Goal: Information Seeking & Learning: Learn about a topic

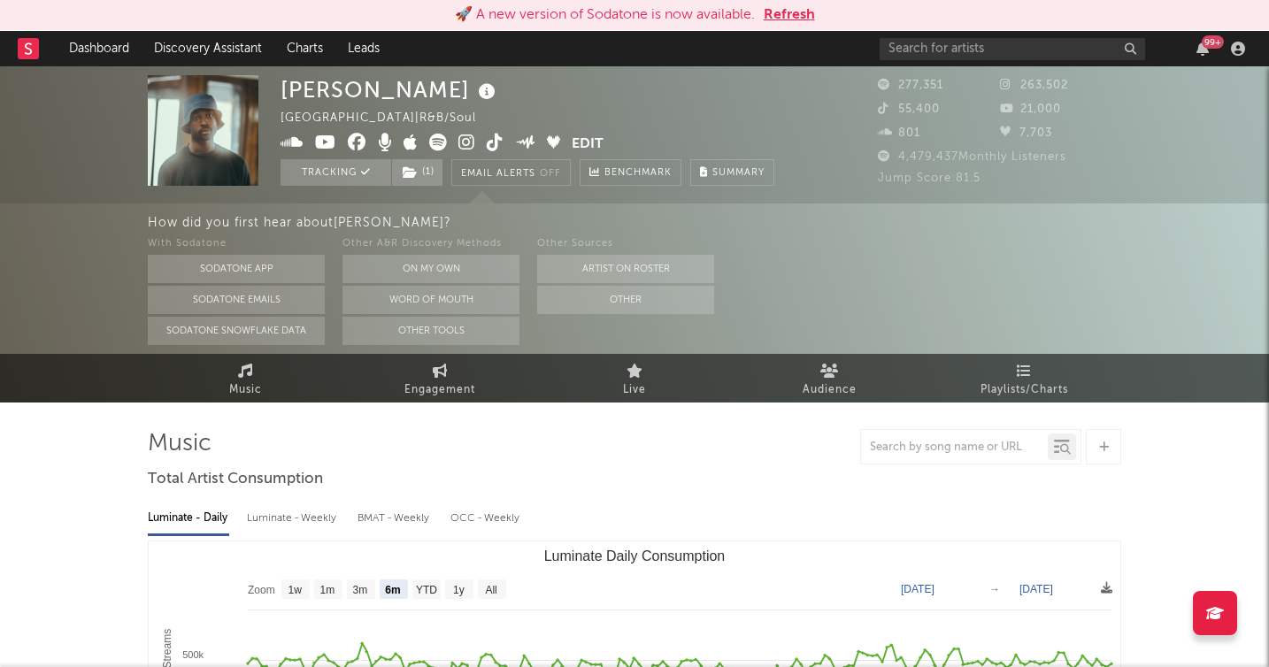
select select "6m"
click at [97, 50] on link "Dashboard" at bounding box center [99, 48] width 85 height 35
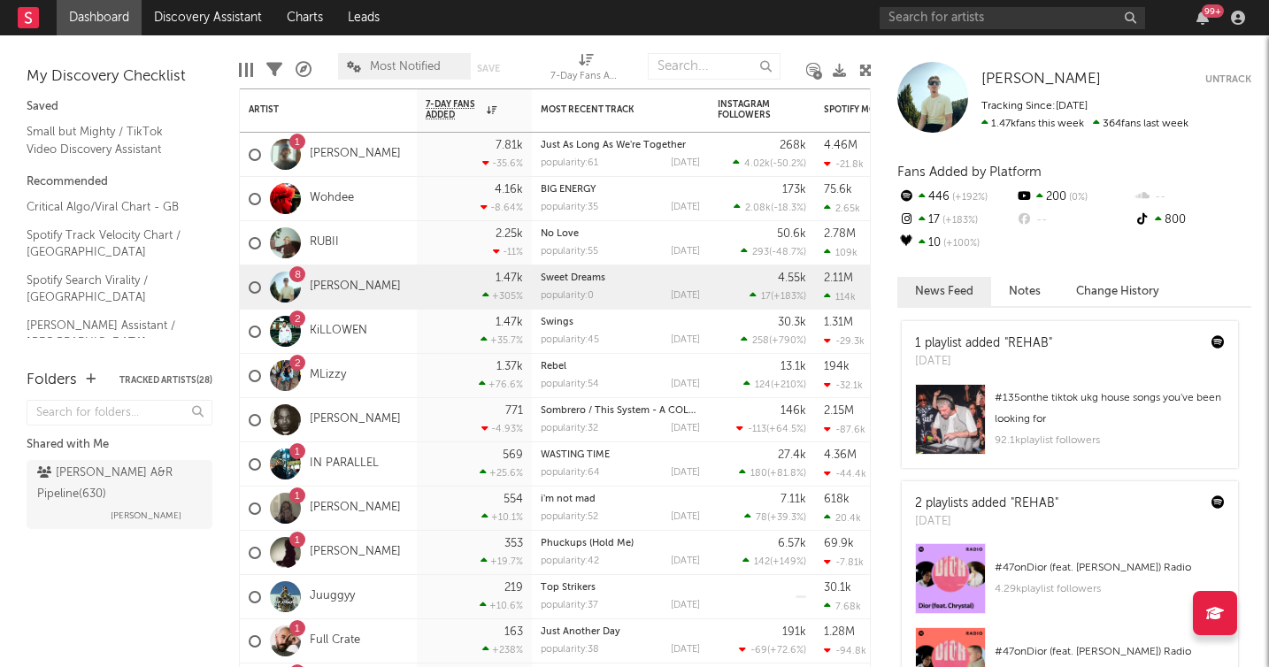
click at [122, 549] on div "Shared with Me WRUK A&R Pipeline ( 630 ) Rafi Galkoff" at bounding box center [120, 488] width 186 height 187
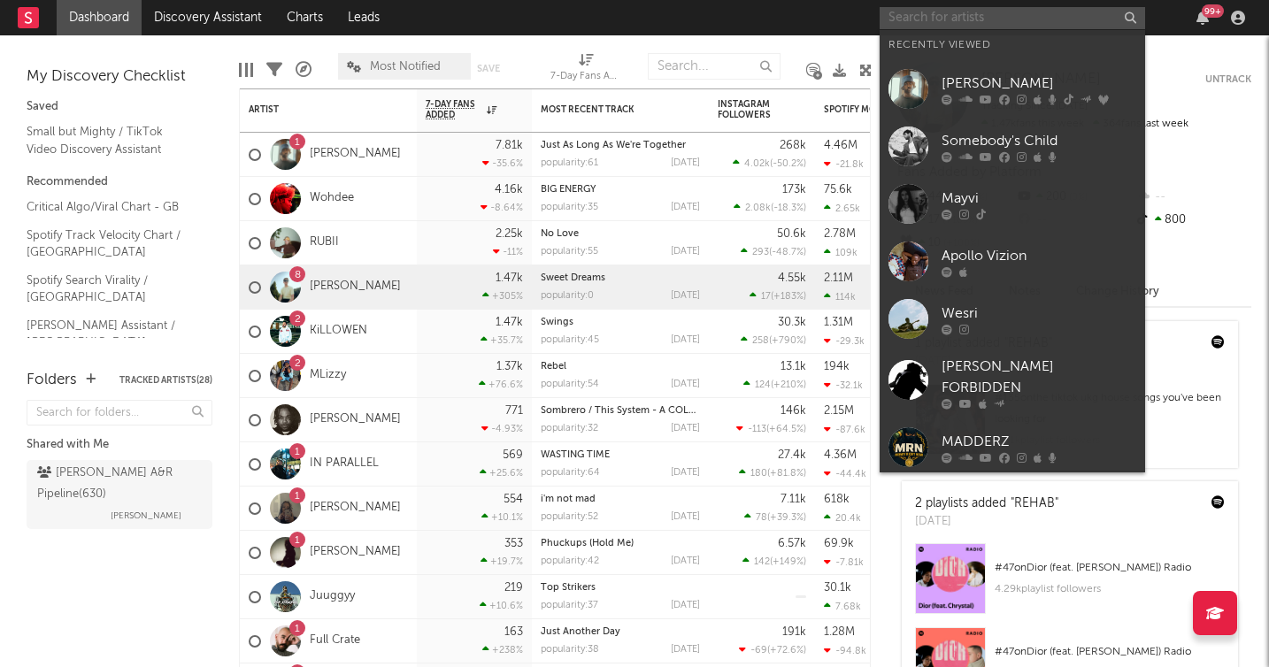
click at [947, 16] on input "text" at bounding box center [1011, 18] width 265 height 22
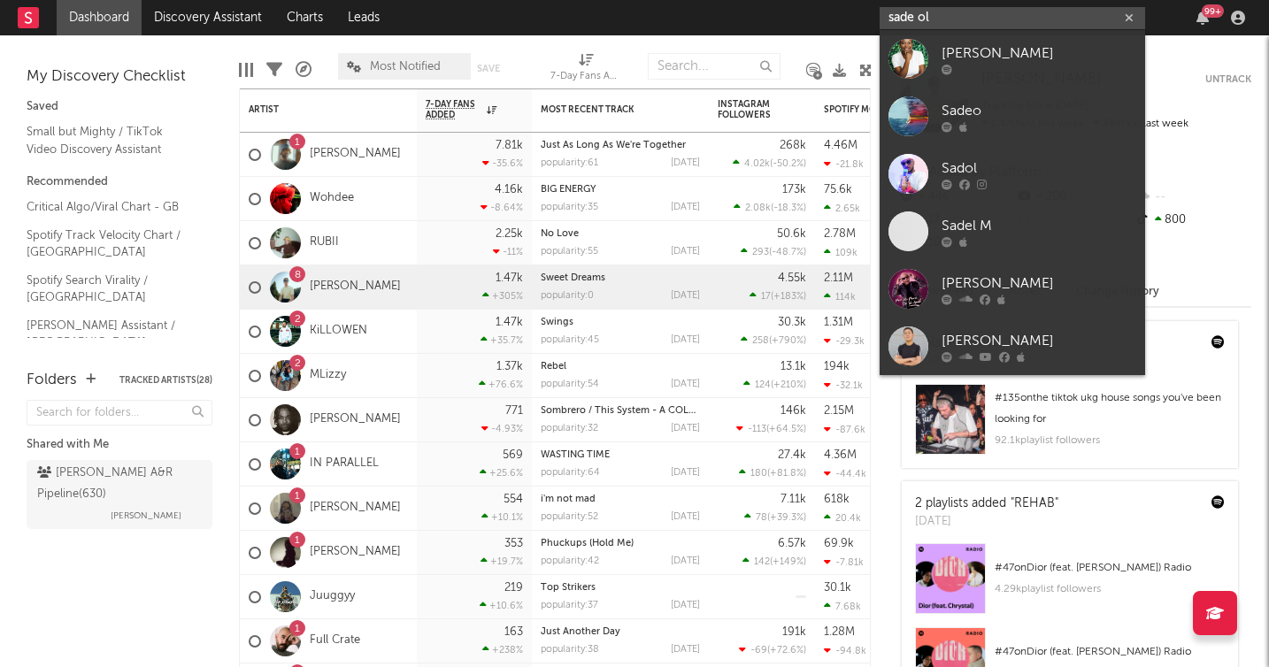
click at [941, 20] on input "sade ol" at bounding box center [1011, 18] width 265 height 22
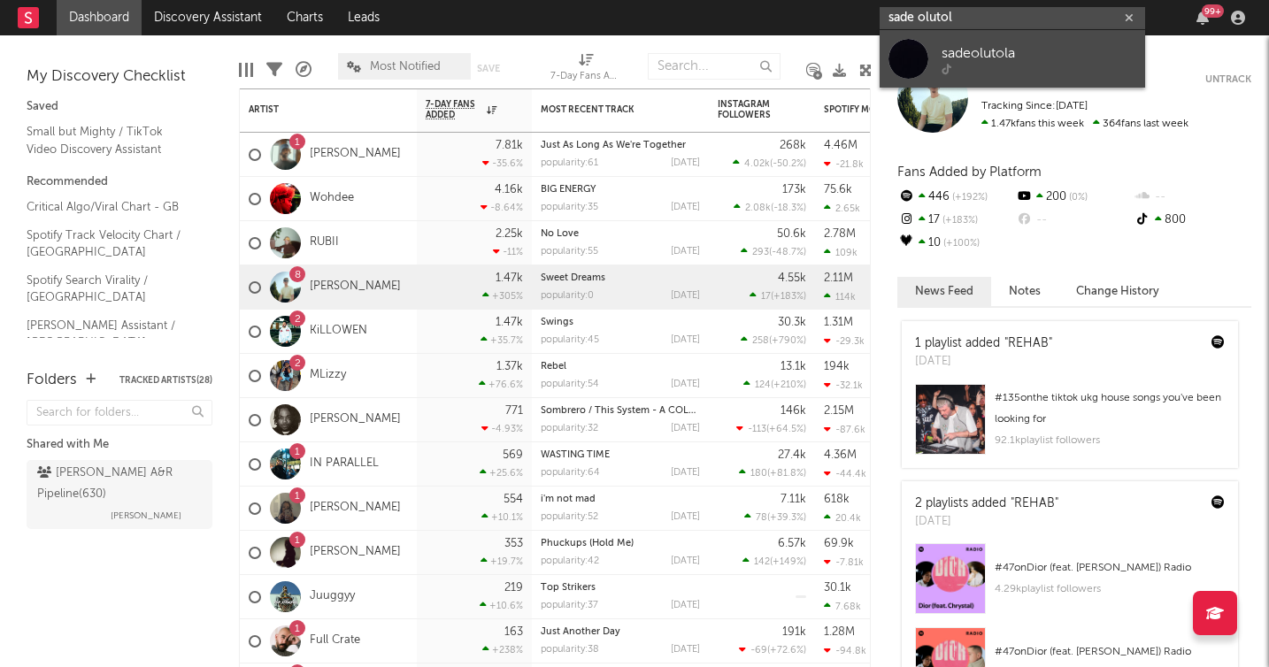
type input "sade olutol"
click at [983, 54] on div "sadeolutola" at bounding box center [1038, 52] width 195 height 21
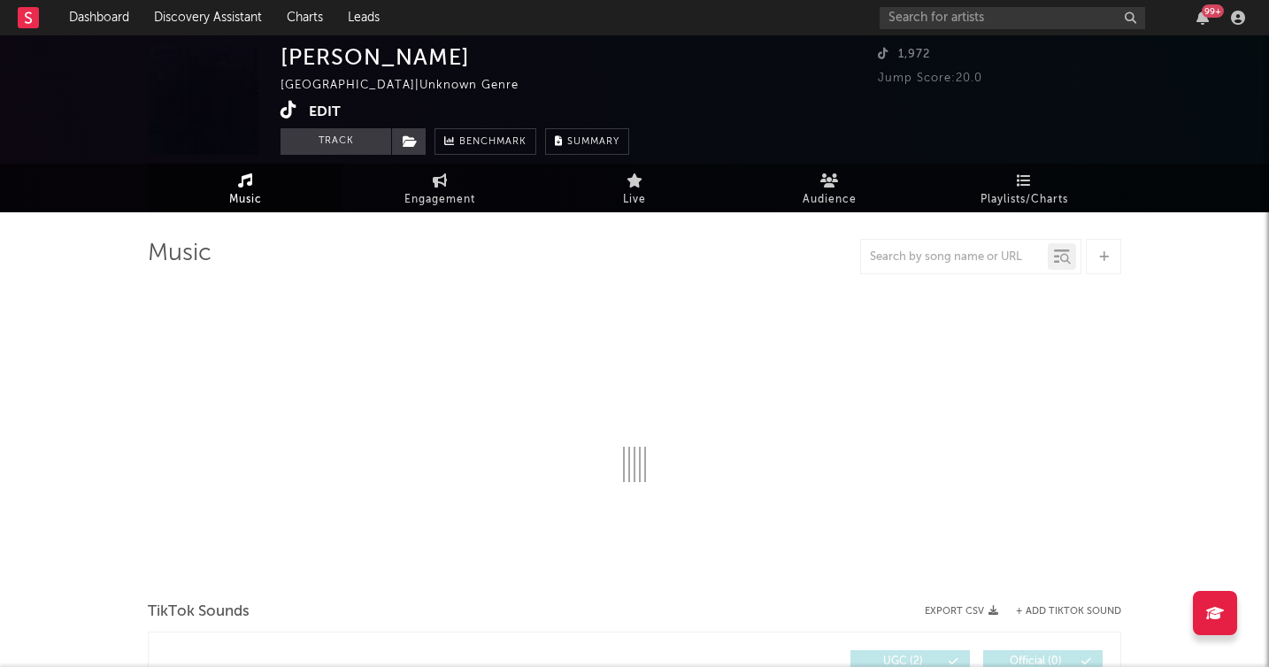
select select "1w"
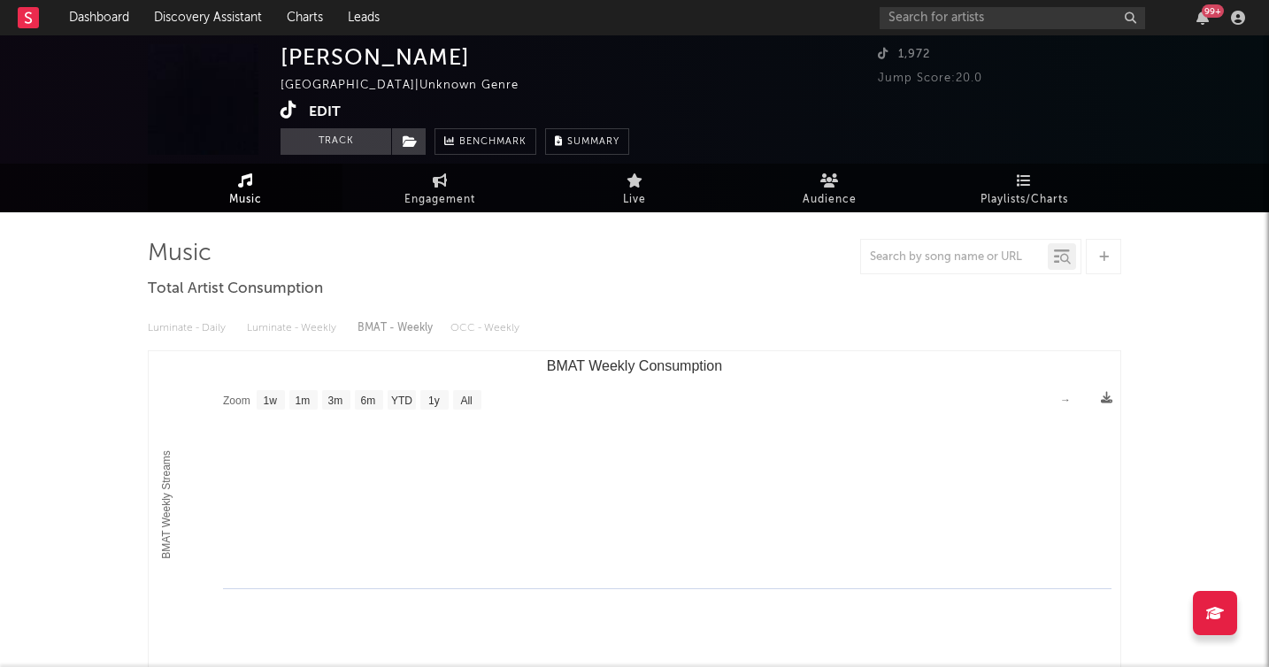
click at [288, 107] on icon at bounding box center [288, 110] width 17 height 18
click at [335, 134] on button "Track" at bounding box center [335, 141] width 111 height 27
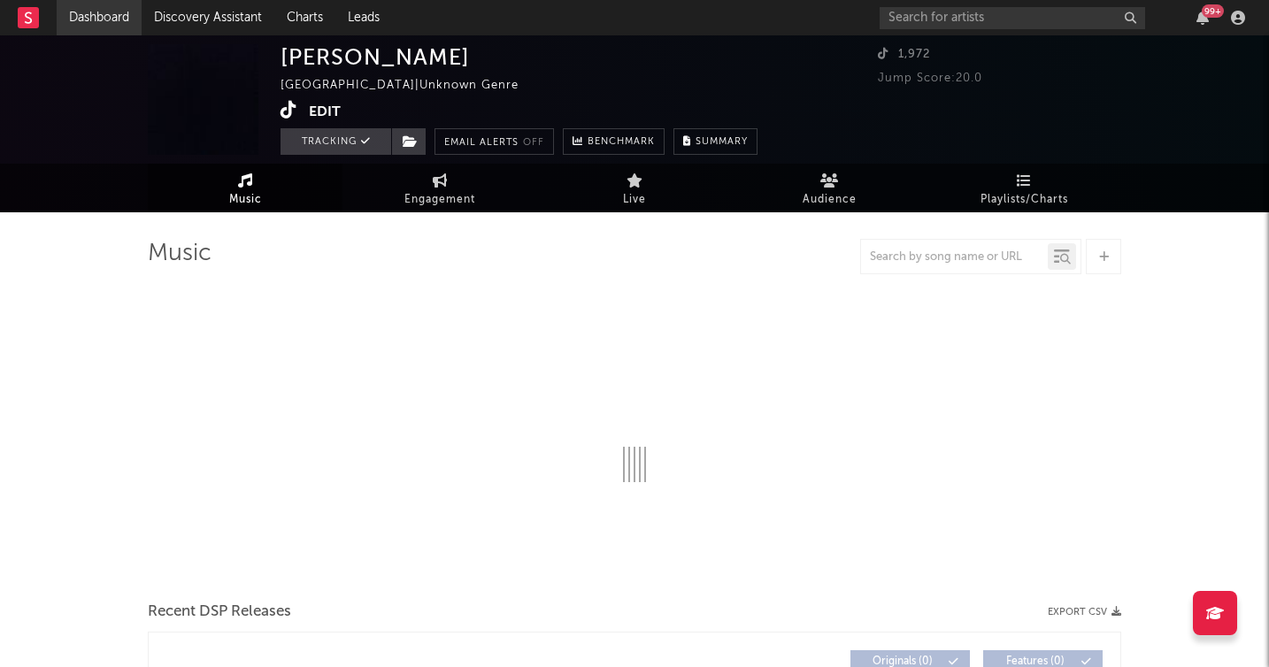
click at [107, 19] on link "Dashboard" at bounding box center [99, 17] width 85 height 35
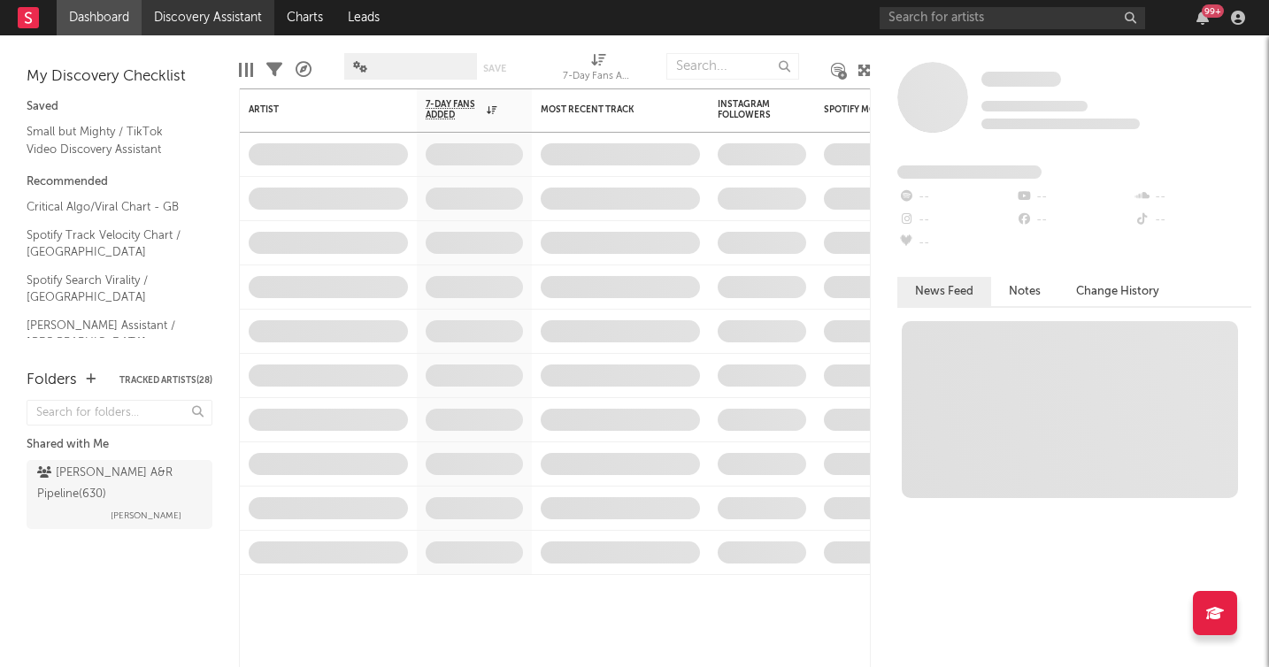
click at [213, 18] on link "Discovery Assistant" at bounding box center [208, 17] width 133 height 35
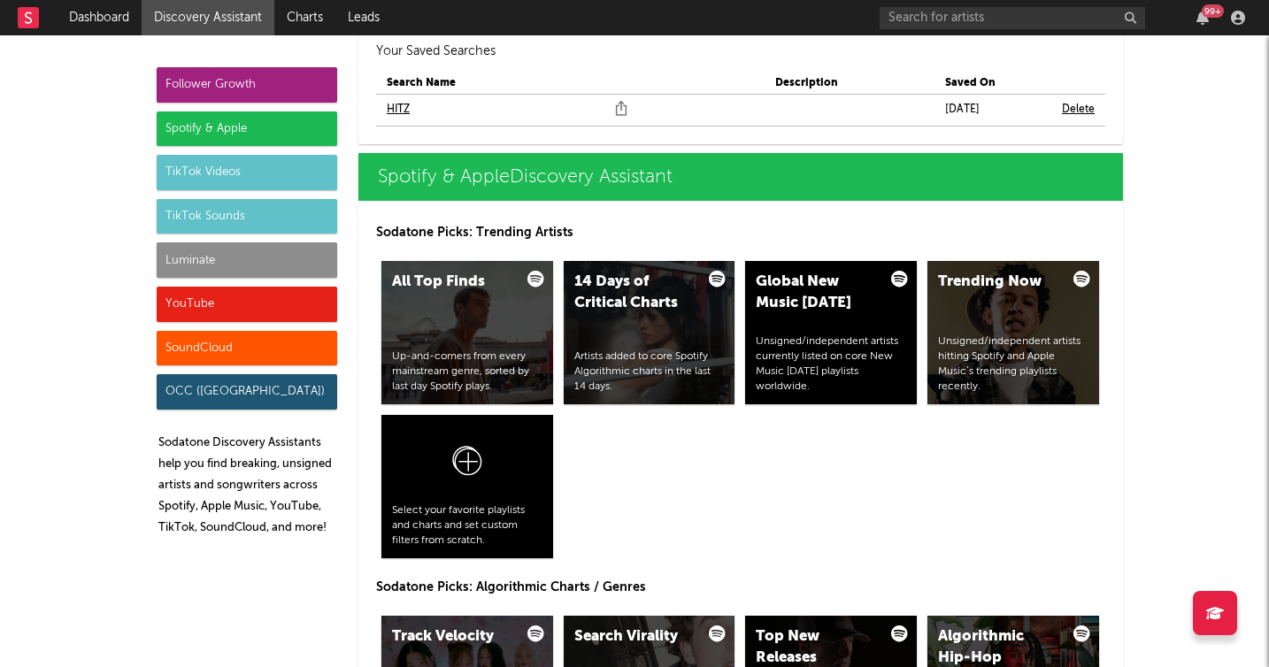
scroll to position [1698, 0]
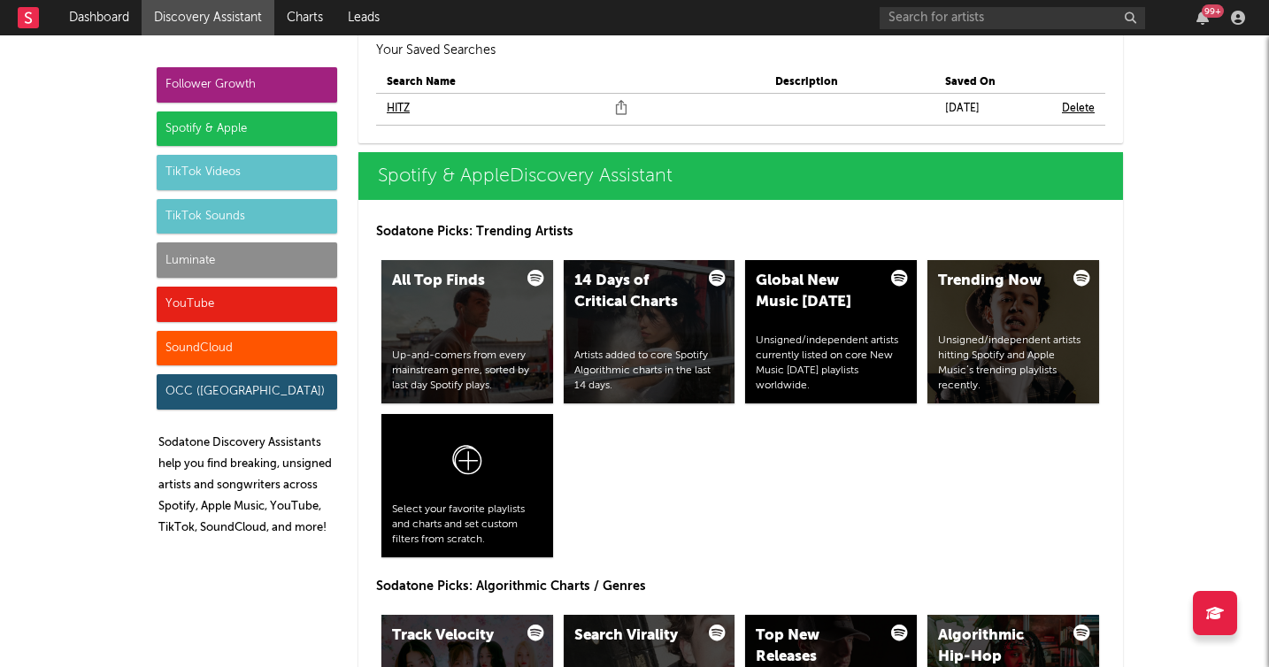
click at [680, 505] on div "All Top Finds Up-and-comers from every mainstream genre, sorted by last day Spo…" at bounding box center [740, 409] width 729 height 308
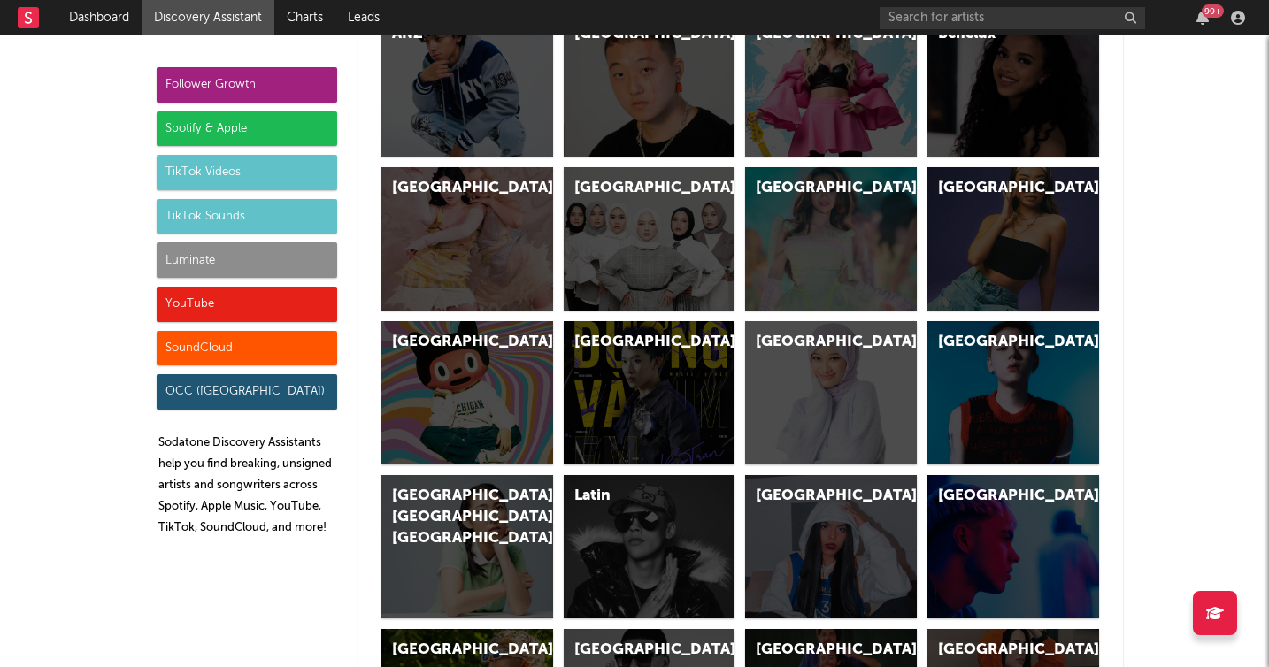
scroll to position [5060, 0]
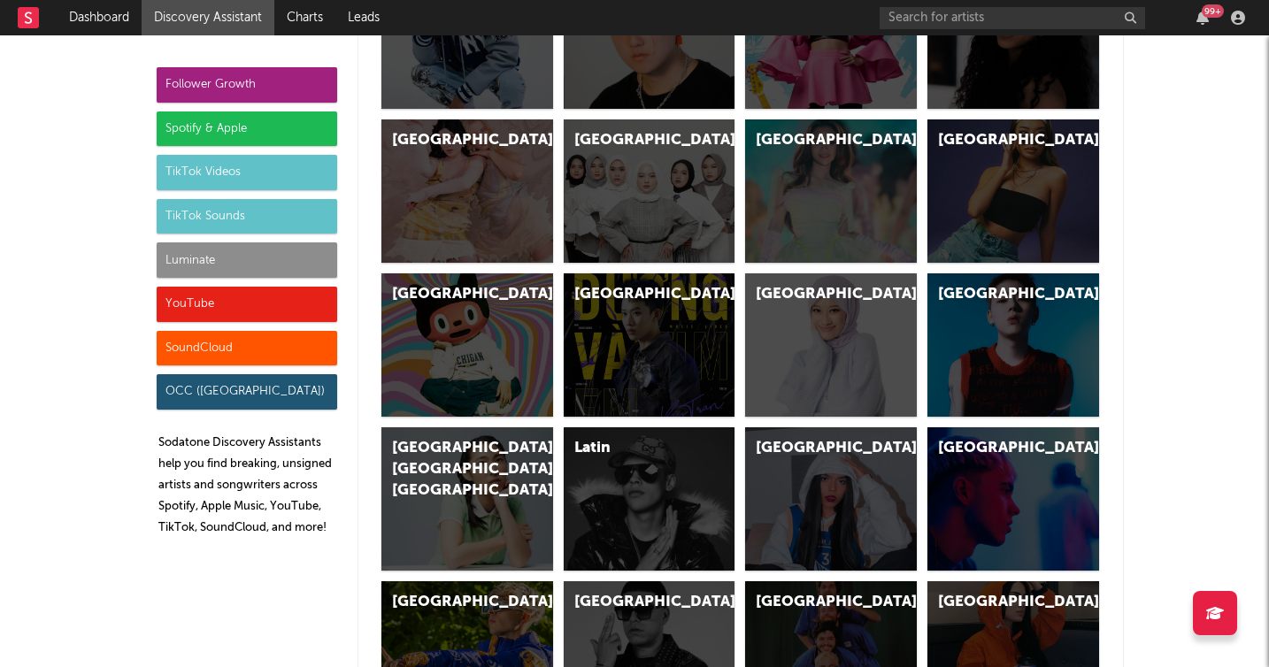
click at [234, 343] on div "SoundCloud" at bounding box center [247, 348] width 180 height 35
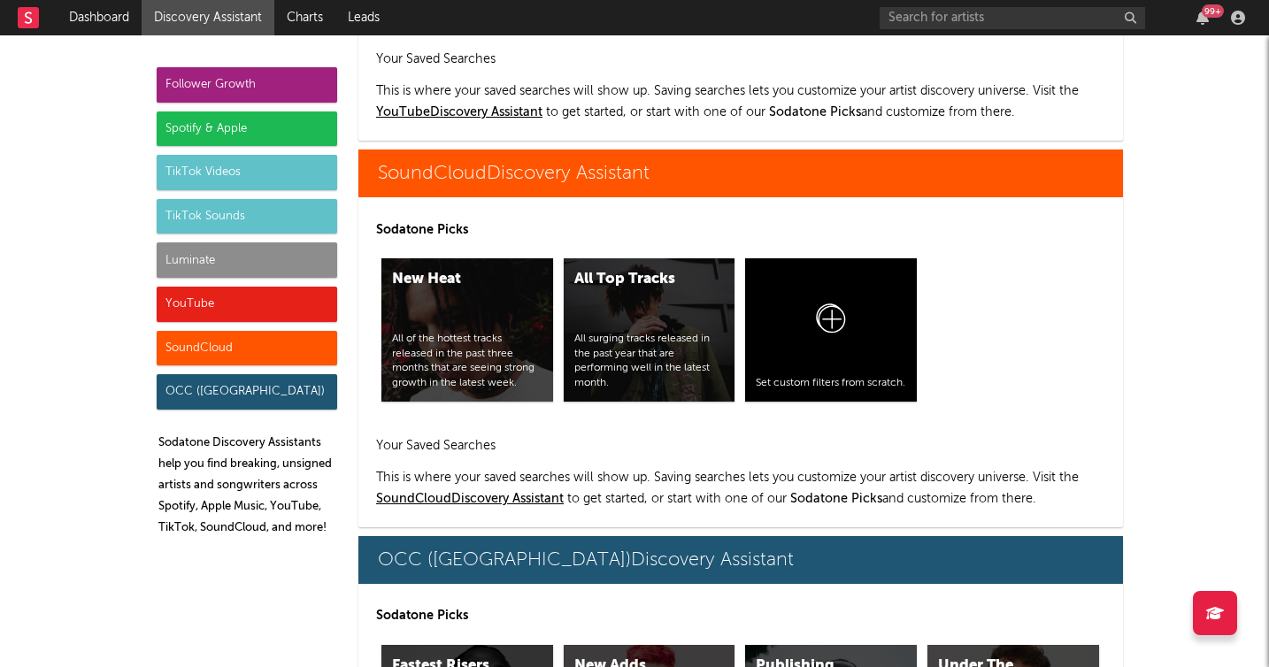
scroll to position [10792, 0]
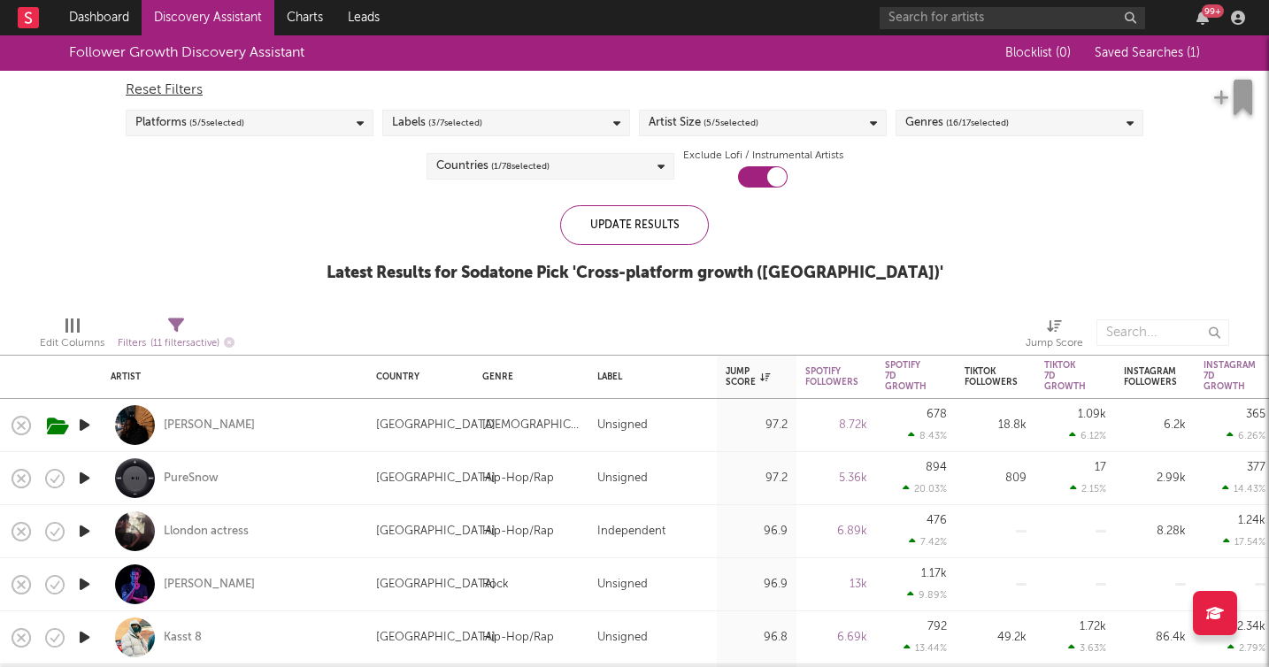
click at [84, 425] on icon "button" at bounding box center [84, 425] width 19 height 22
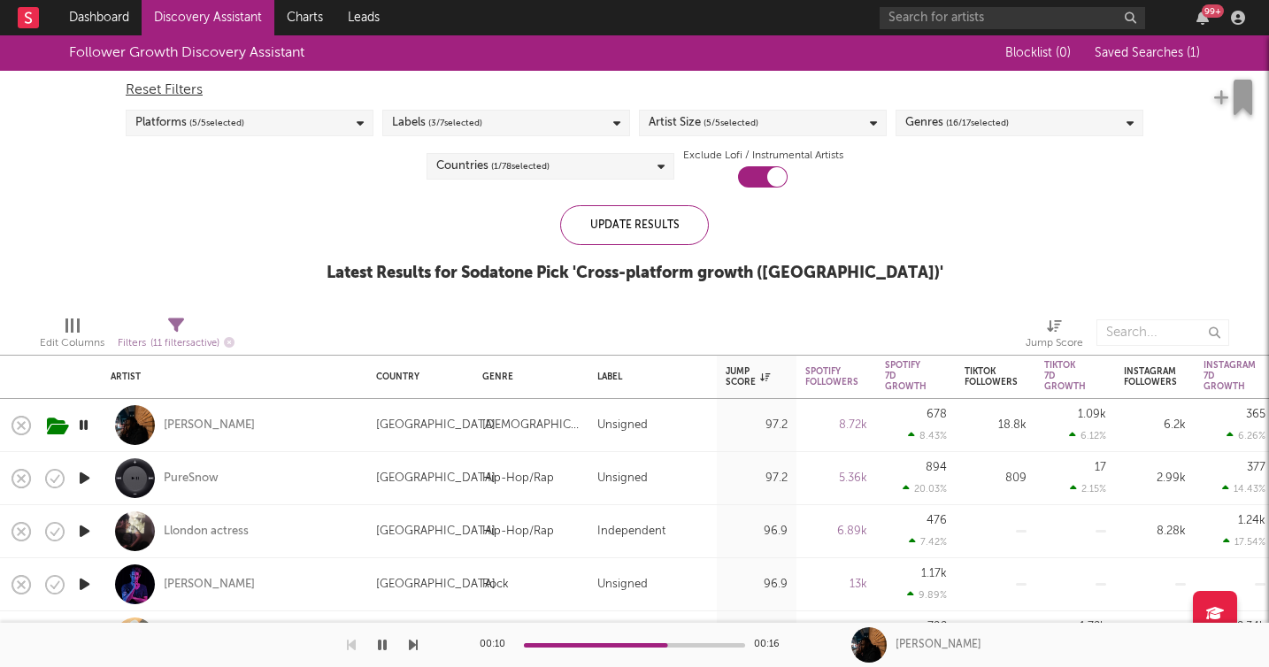
click at [79, 481] on icon "button" at bounding box center [84, 478] width 19 height 22
click at [79, 532] on icon "button" at bounding box center [84, 531] width 19 height 22
click at [205, 533] on div "Llondon actress" at bounding box center [206, 532] width 85 height 16
click at [357, 306] on div "Edit Columns Filters ( 11 filters active) Jump Score" at bounding box center [634, 328] width 1269 height 53
drag, startPoint x: 1264, startPoint y: 147, endPoint x: 1263, endPoint y: 180, distance: 33.6
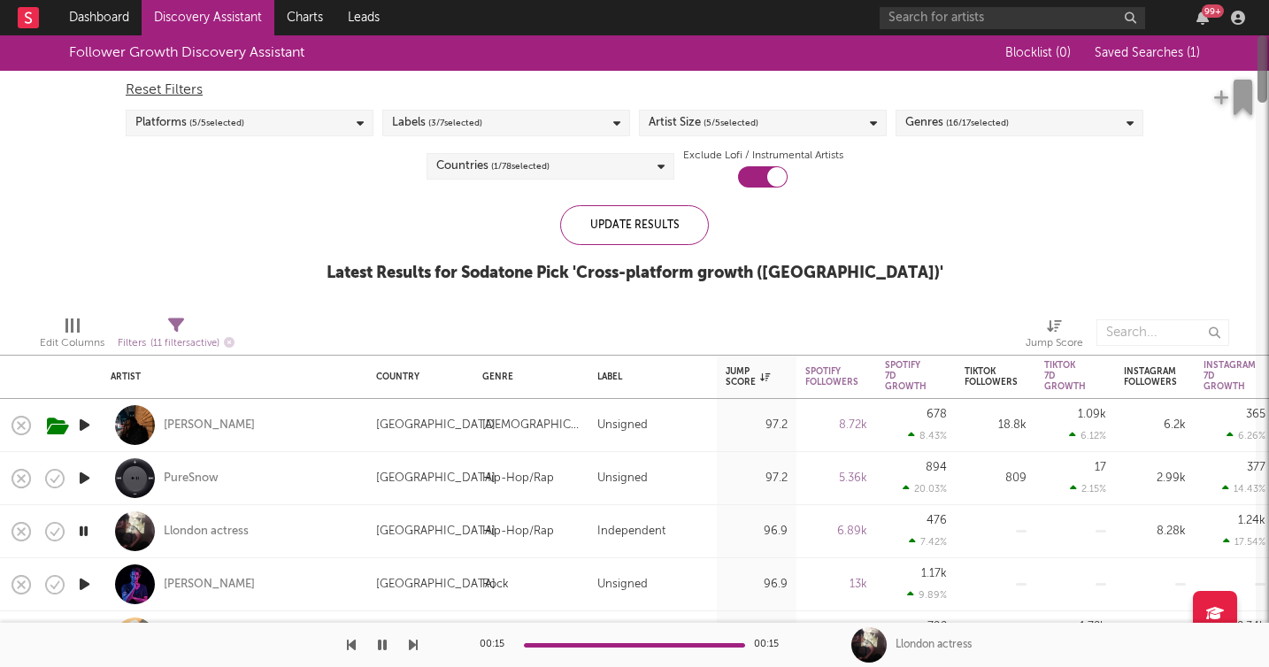
click at [1263, 181] on div at bounding box center [1262, 351] width 10 height 632
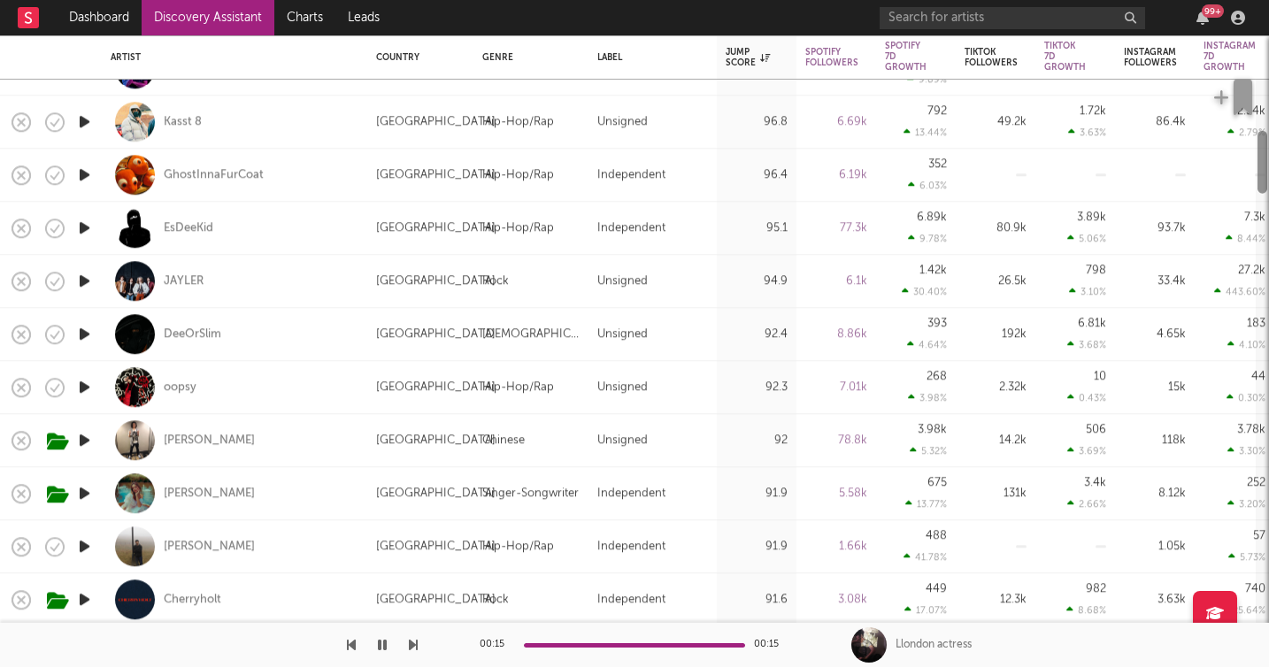
drag, startPoint x: 1265, startPoint y: 70, endPoint x: 1266, endPoint y: 125, distance: 54.9
click at [1266, 125] on div at bounding box center [1261, 373] width 13 height 587
click at [83, 122] on icon "button" at bounding box center [84, 122] width 19 height 22
click at [84, 172] on icon "button" at bounding box center [84, 175] width 19 height 22
click at [84, 280] on icon "button" at bounding box center [84, 281] width 19 height 22
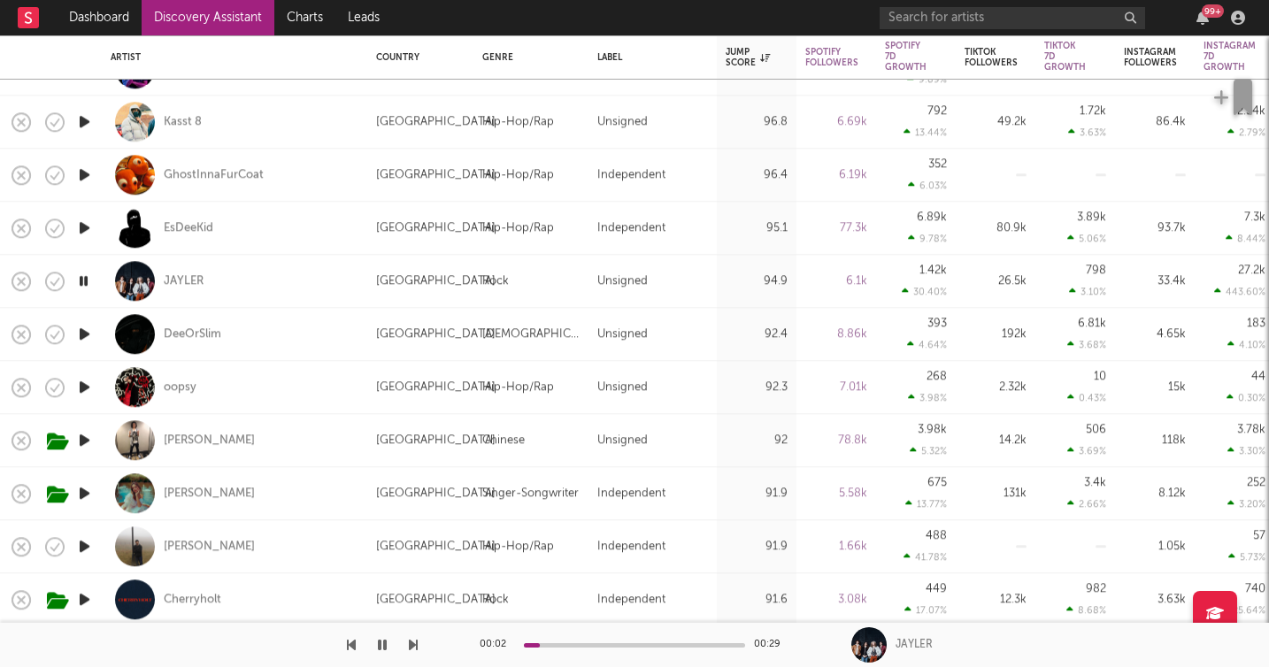
click at [88, 333] on icon "button" at bounding box center [84, 334] width 19 height 22
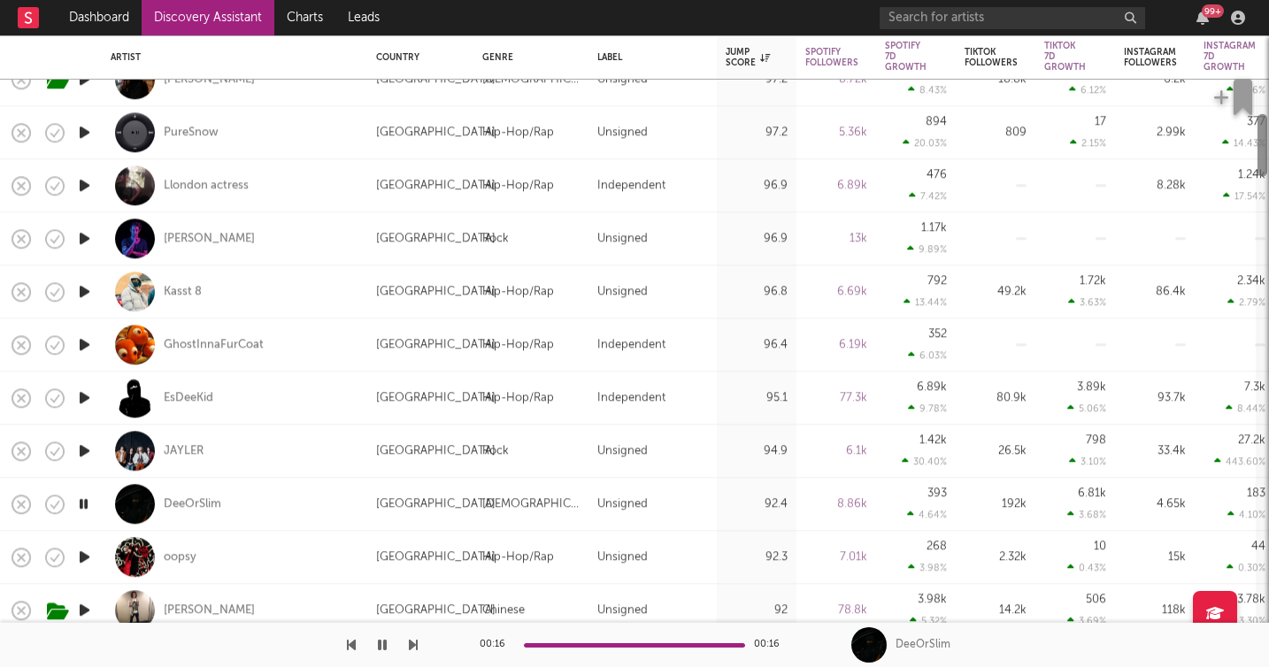
drag, startPoint x: 1261, startPoint y: 166, endPoint x: 1262, endPoint y: 149, distance: 16.8
click at [1262, 149] on div at bounding box center [1262, 145] width 10 height 63
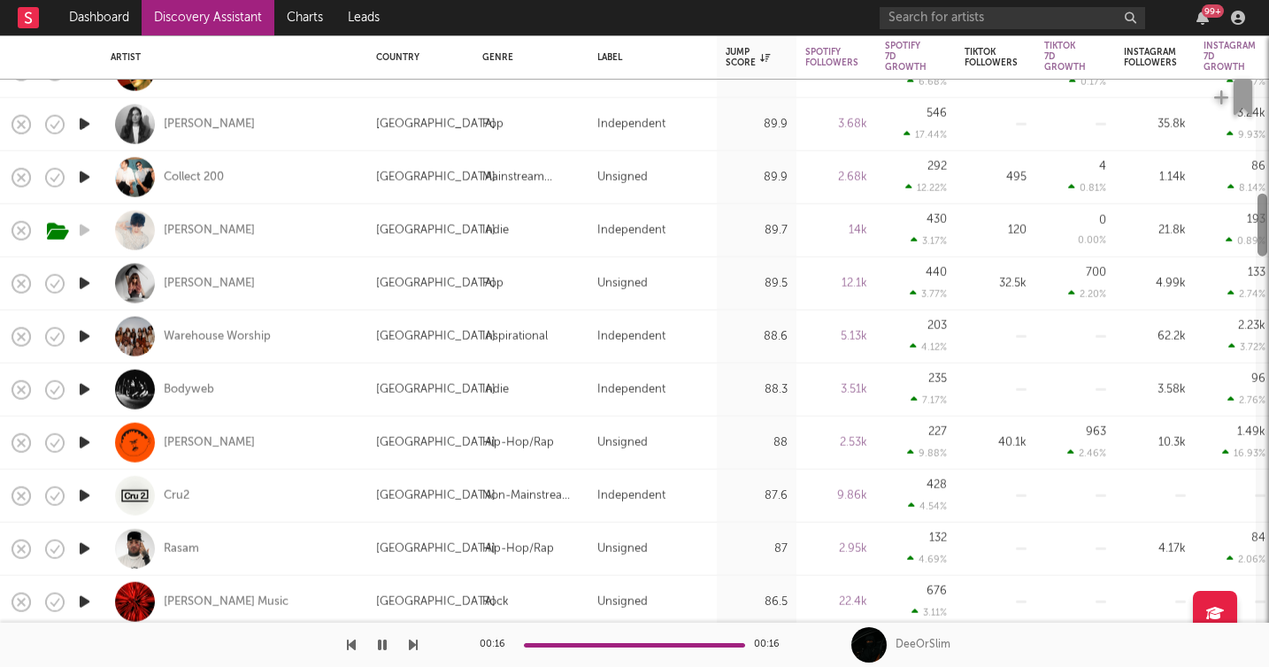
drag, startPoint x: 1260, startPoint y: 151, endPoint x: 1266, endPoint y: 231, distance: 79.9
click at [1266, 231] on div at bounding box center [1262, 225] width 10 height 63
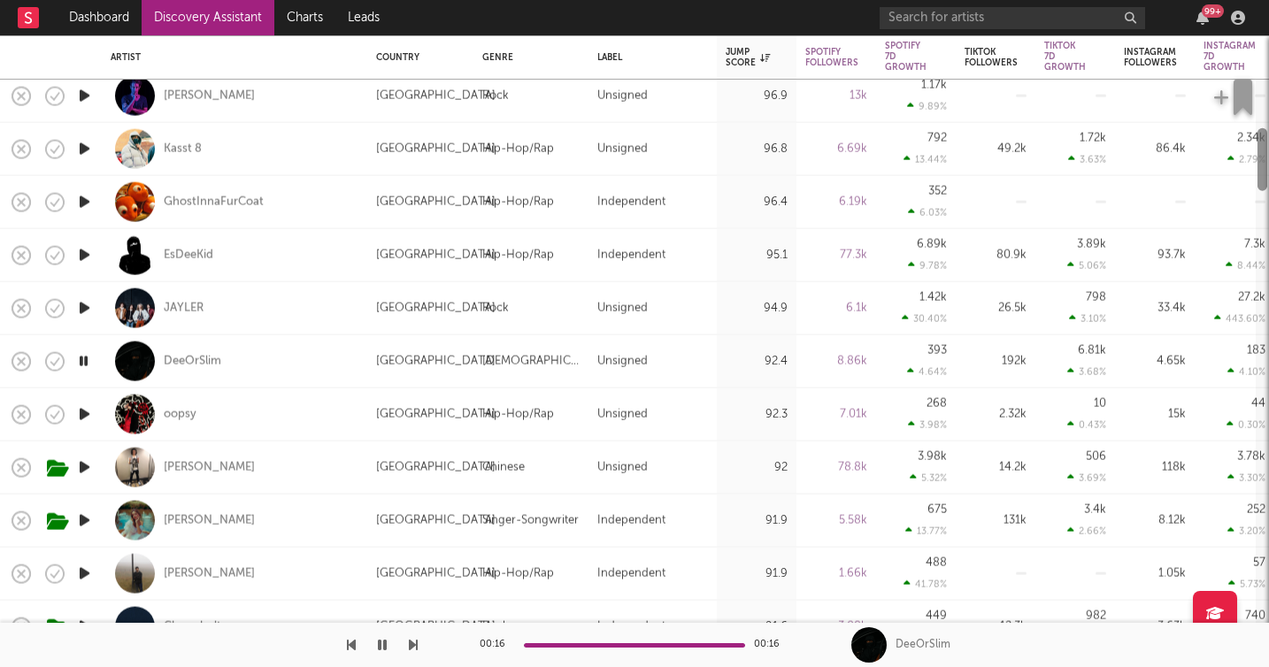
drag, startPoint x: 1261, startPoint y: 232, endPoint x: 1253, endPoint y: 166, distance: 65.9
click at [1253, 166] on div "Tim Duzit United Kingdom African Unsigned 97.2 8.72k 678 8.43 % 18.8k 1.09k 6.1…" at bounding box center [634, 351] width 1269 height 632
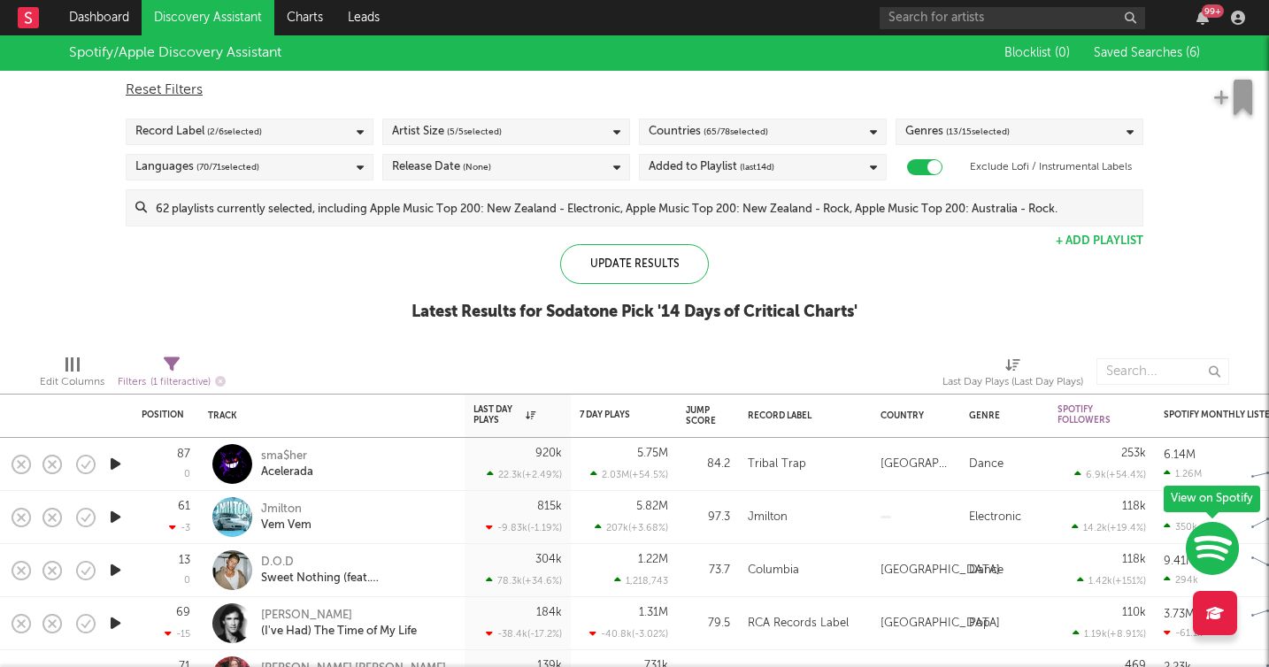
click at [869, 133] on div "Countries ( 65 / 78 selected)" at bounding box center [763, 132] width 248 height 27
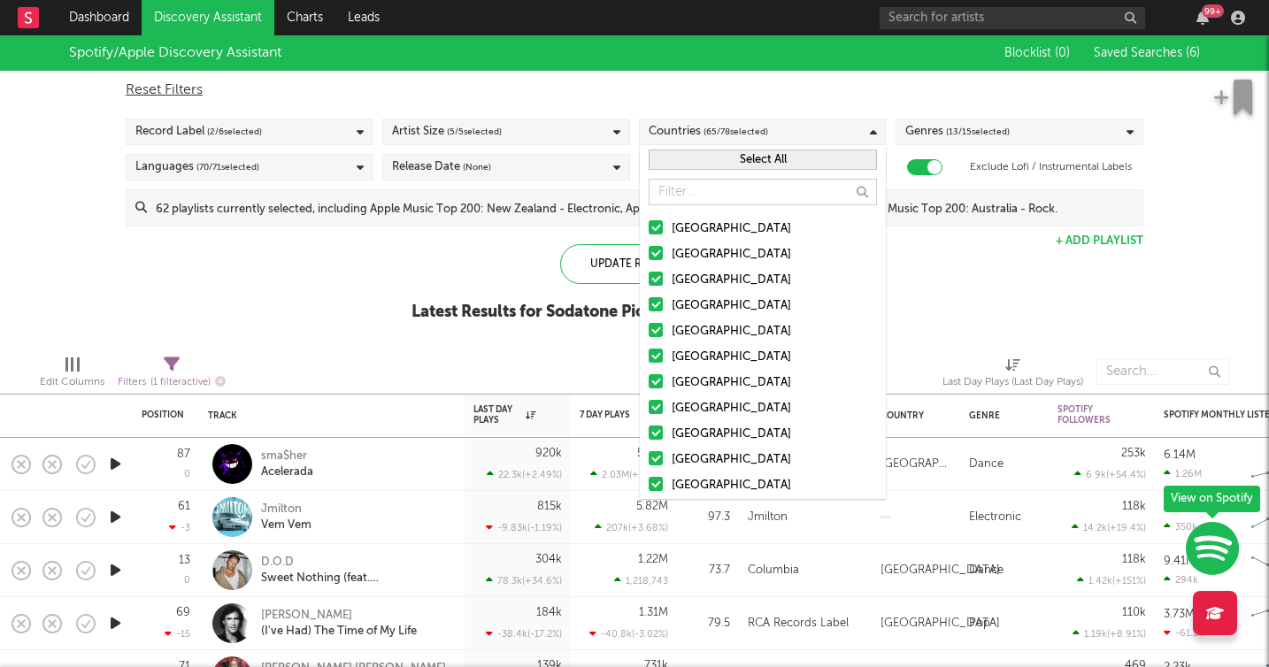
click at [794, 161] on button "Select All" at bounding box center [762, 159] width 228 height 20
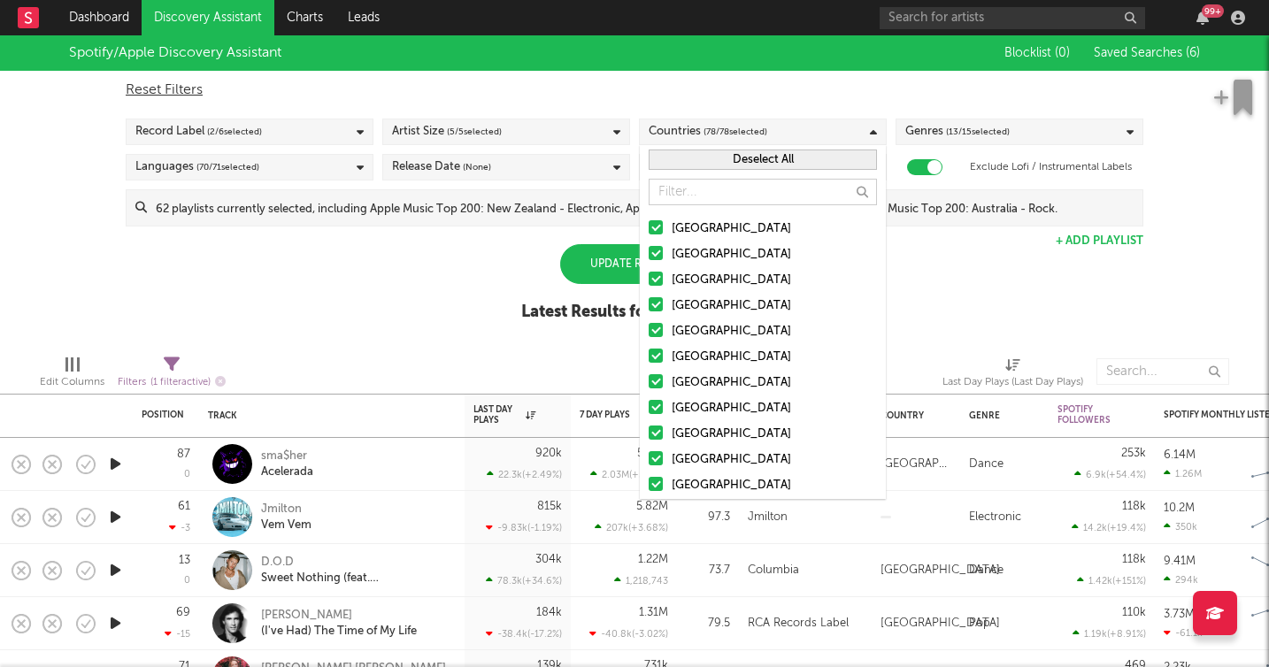
click at [750, 166] on button "Deselect All" at bounding box center [762, 159] width 228 height 20
click at [657, 306] on div at bounding box center [655, 304] width 14 height 14
click at [648, 306] on input "[GEOGRAPHIC_DATA]" at bounding box center [648, 305] width 0 height 21
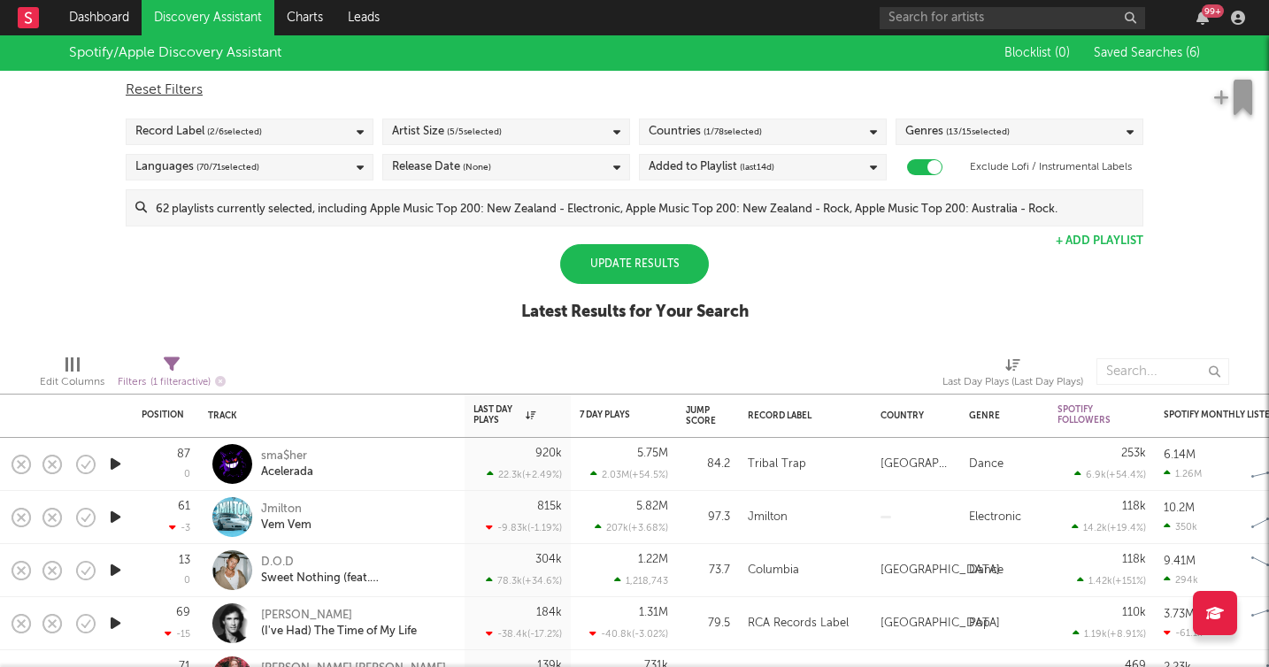
click at [430, 290] on div "Spotify/Apple Discovery Assistant Blocklist ( 0 ) Saved Searches ( 6 ) Reset Fi…" at bounding box center [634, 187] width 1269 height 305
click at [629, 268] on div "Update Results" at bounding box center [634, 264] width 149 height 40
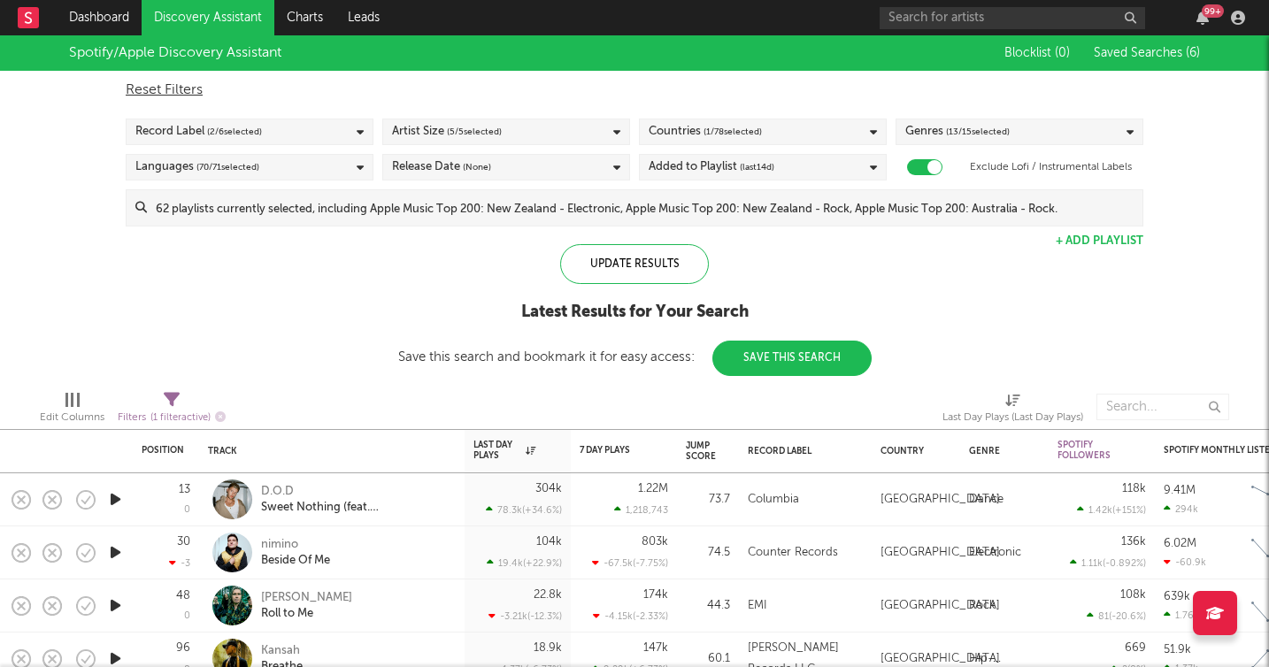
click at [170, 278] on div "Spotify/Apple Discovery Assistant Blocklist ( 0 ) Saved Searches ( 6 ) Reset Fi…" at bounding box center [634, 205] width 1269 height 341
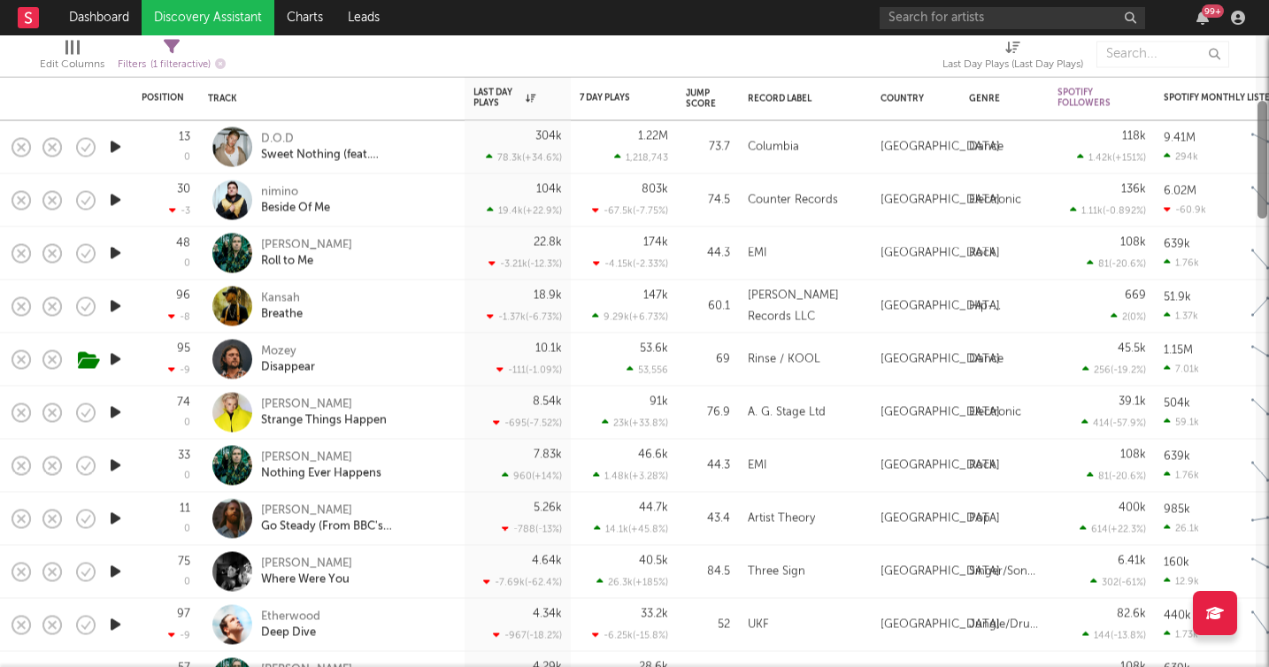
drag, startPoint x: 1259, startPoint y: 70, endPoint x: 1266, endPoint y: 135, distance: 65.8
click at [1266, 135] on div at bounding box center [1262, 160] width 10 height 118
click at [608, 93] on div "7 Day Plays" at bounding box center [610, 97] width 62 height 11
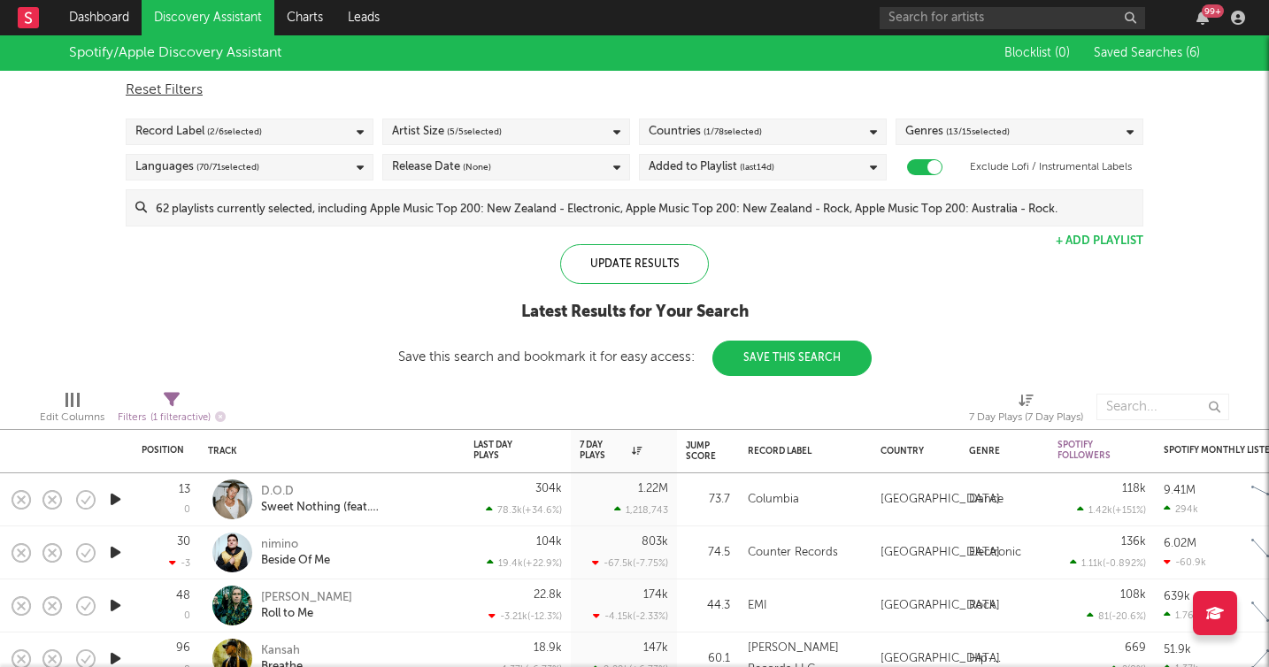
click at [277, 318] on div "Spotify/Apple Discovery Assistant Blocklist ( 0 ) Saved Searches ( 6 ) Reset Fi…" at bounding box center [634, 205] width 1269 height 341
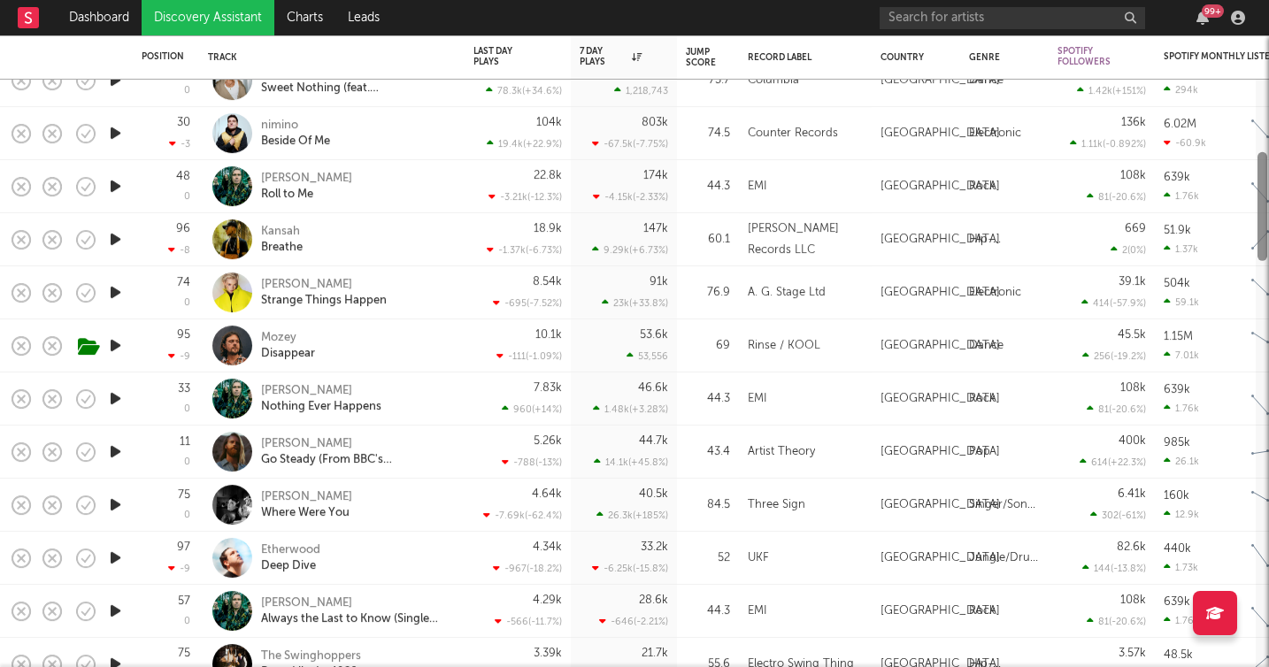
drag, startPoint x: 1261, startPoint y: 129, endPoint x: 1264, endPoint y: 207, distance: 77.9
click at [1264, 207] on div at bounding box center [1262, 206] width 10 height 109
click at [118, 348] on icon "button" at bounding box center [115, 345] width 19 height 22
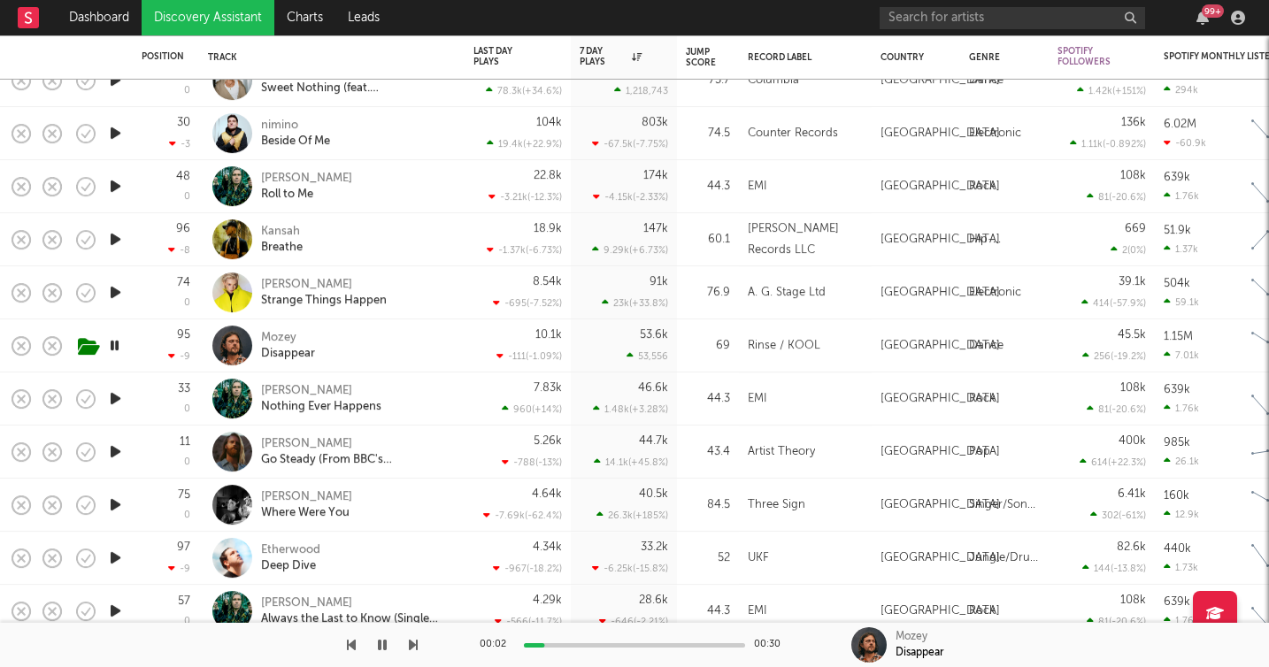
click at [118, 344] on icon "button" at bounding box center [114, 345] width 17 height 22
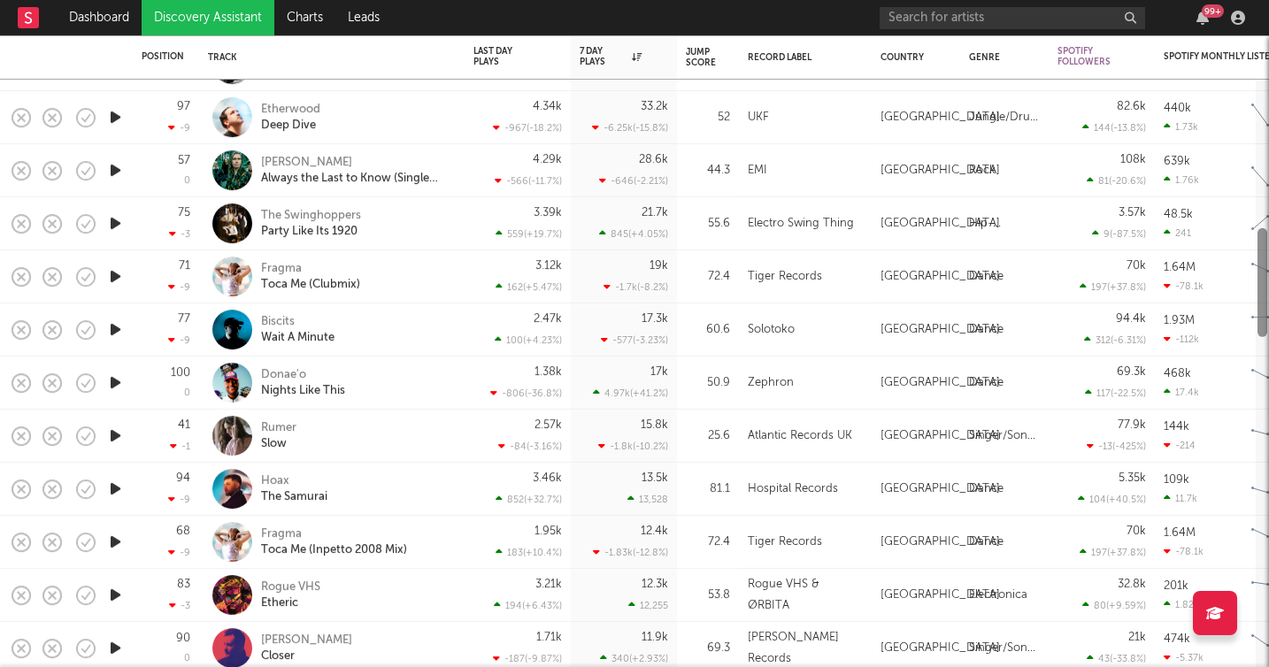
drag, startPoint x: 1261, startPoint y: 235, endPoint x: 1256, endPoint y: 311, distance: 76.3
click at [1257, 311] on div at bounding box center [1262, 282] width 10 height 109
click at [117, 326] on icon "button" at bounding box center [115, 329] width 19 height 22
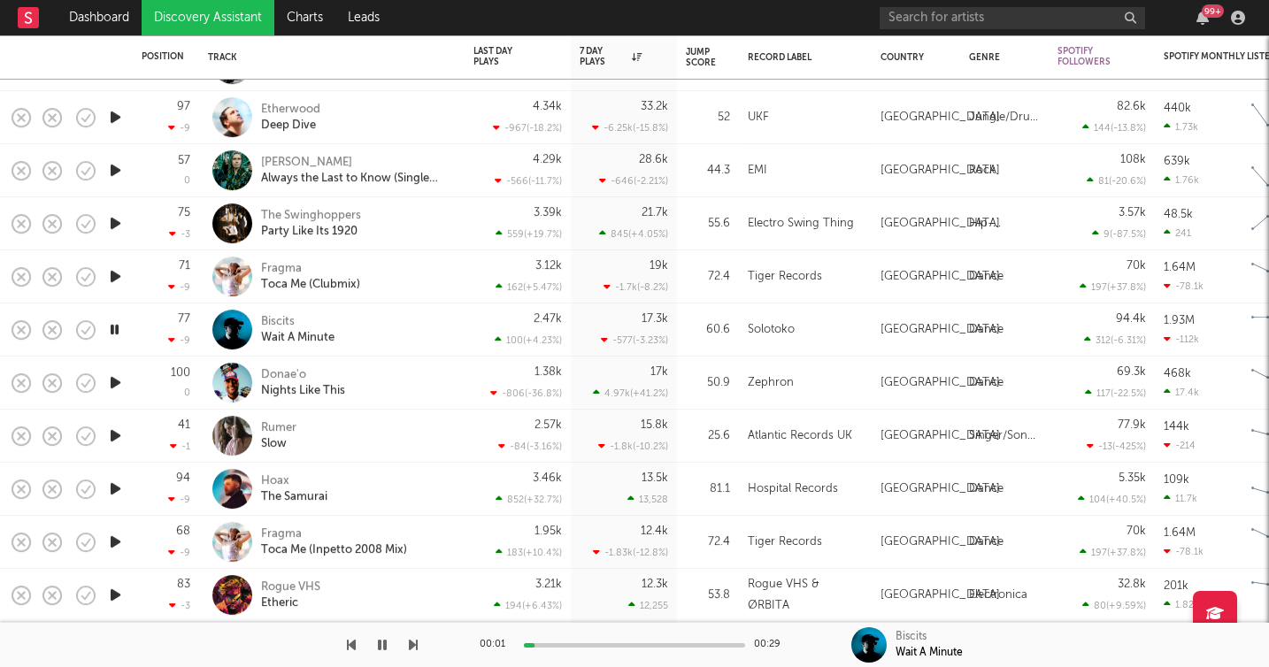
click at [614, 639] on div "00:01 00:29" at bounding box center [634, 645] width 310 height 44
click at [606, 643] on div at bounding box center [634, 645] width 221 height 4
click at [656, 643] on div at bounding box center [634, 645] width 221 height 4
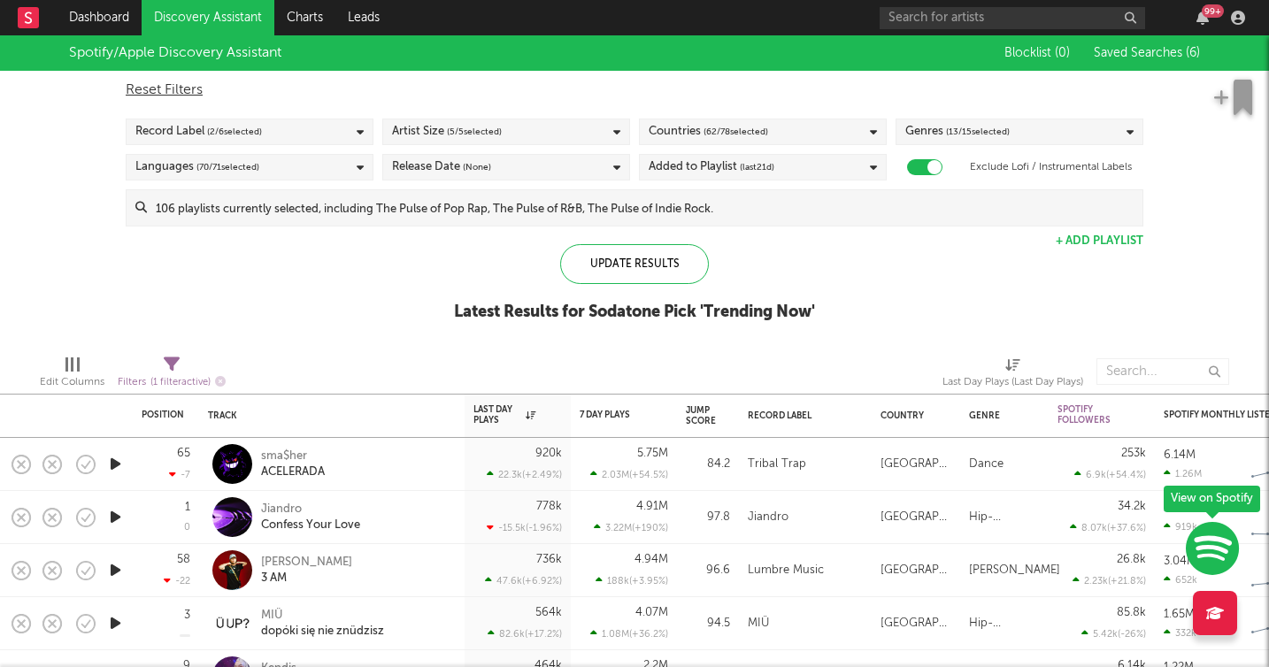
click at [318, 349] on div "Edit Columns Filters ( 1 filter active) Last Day Plays (Last Day Plays)" at bounding box center [634, 367] width 1269 height 53
click at [599, 405] on div "7 Day Plays" at bounding box center [623, 414] width 88 height 34
click at [875, 129] on icon at bounding box center [873, 131] width 7 height 11
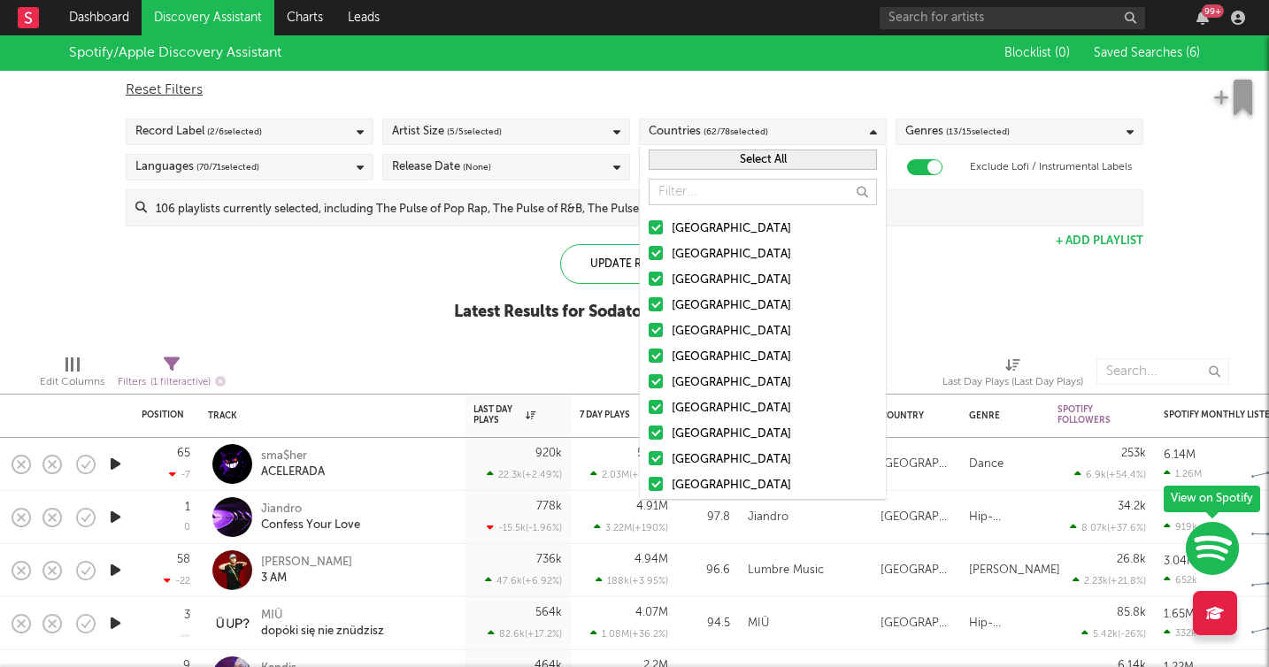
click at [770, 155] on button "Select All" at bounding box center [762, 159] width 228 height 20
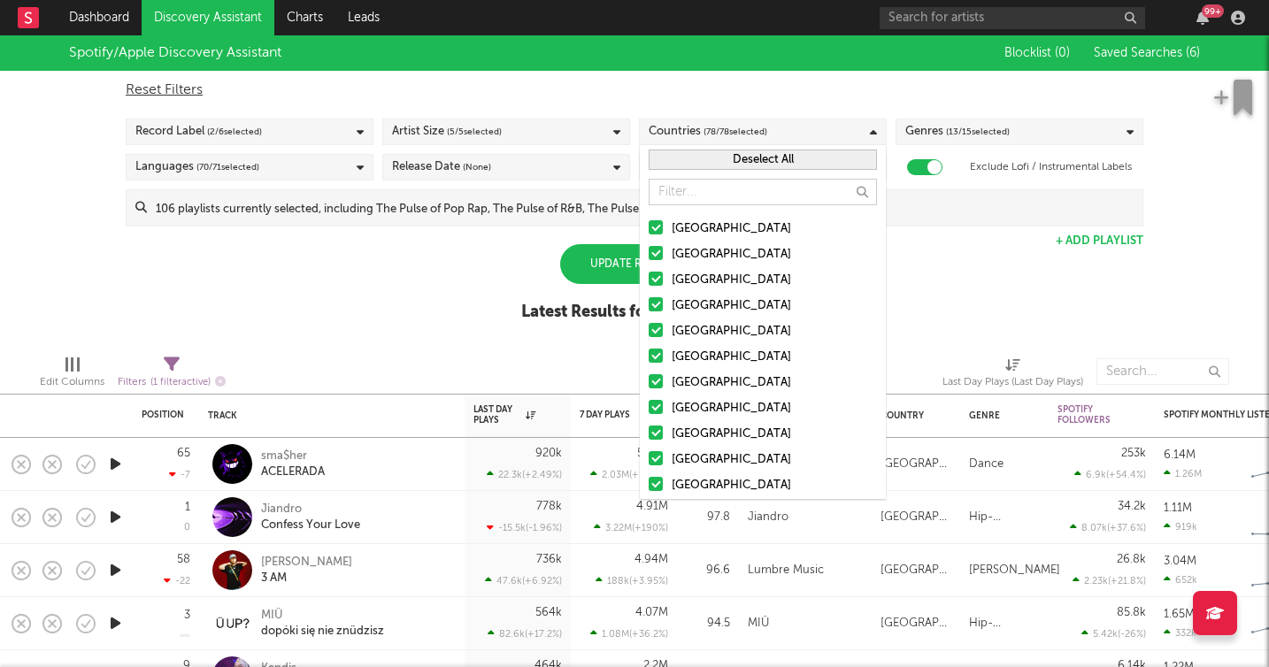
click at [763, 163] on button "Deselect All" at bounding box center [762, 159] width 228 height 20
click at [657, 303] on div at bounding box center [655, 304] width 14 height 14
click at [648, 303] on input "[GEOGRAPHIC_DATA]" at bounding box center [648, 305] width 0 height 21
click at [915, 282] on div "Spotify/Apple Discovery Assistant Blocklist ( 0 ) Saved Searches ( 6 ) Reset Fi…" at bounding box center [634, 187] width 1269 height 305
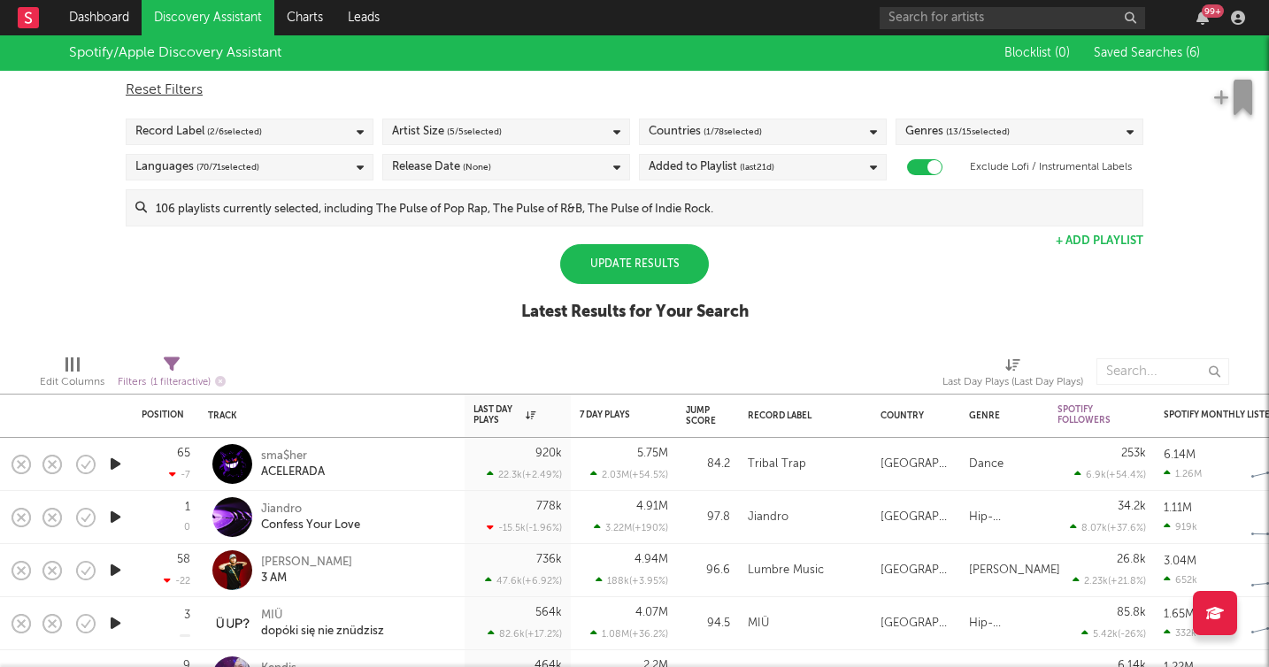
click at [640, 268] on div "Update Results" at bounding box center [634, 264] width 149 height 40
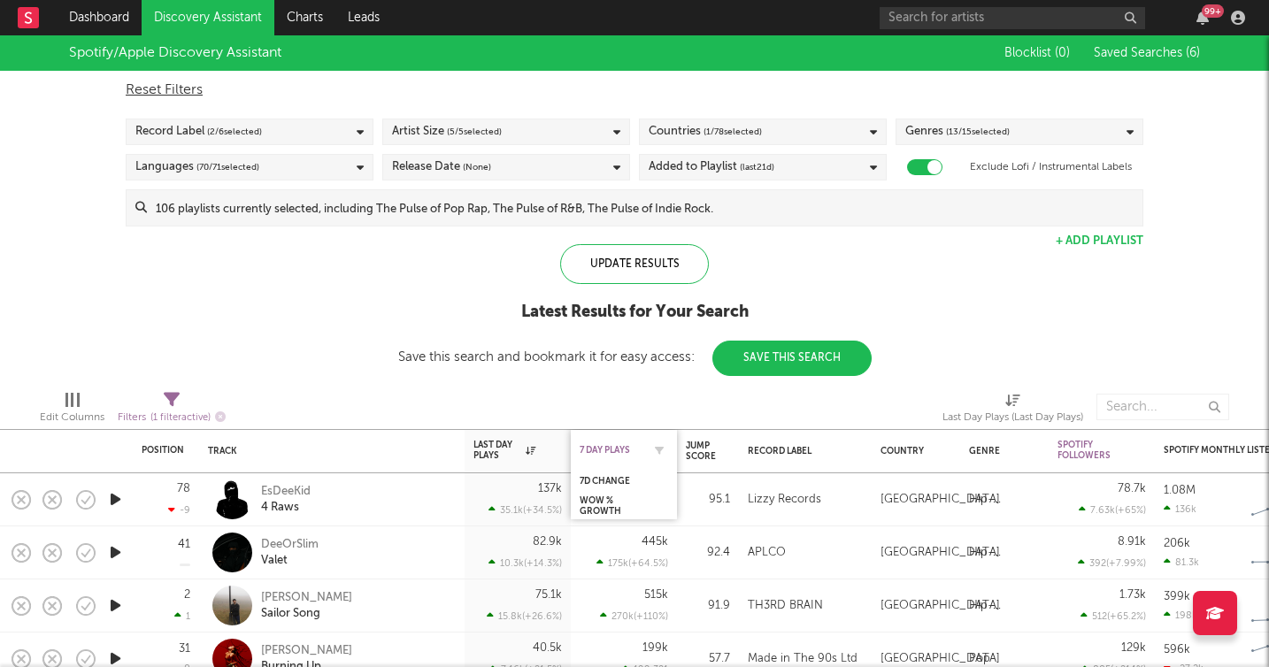
click at [607, 447] on div "7 Day Plays" at bounding box center [610, 450] width 62 height 11
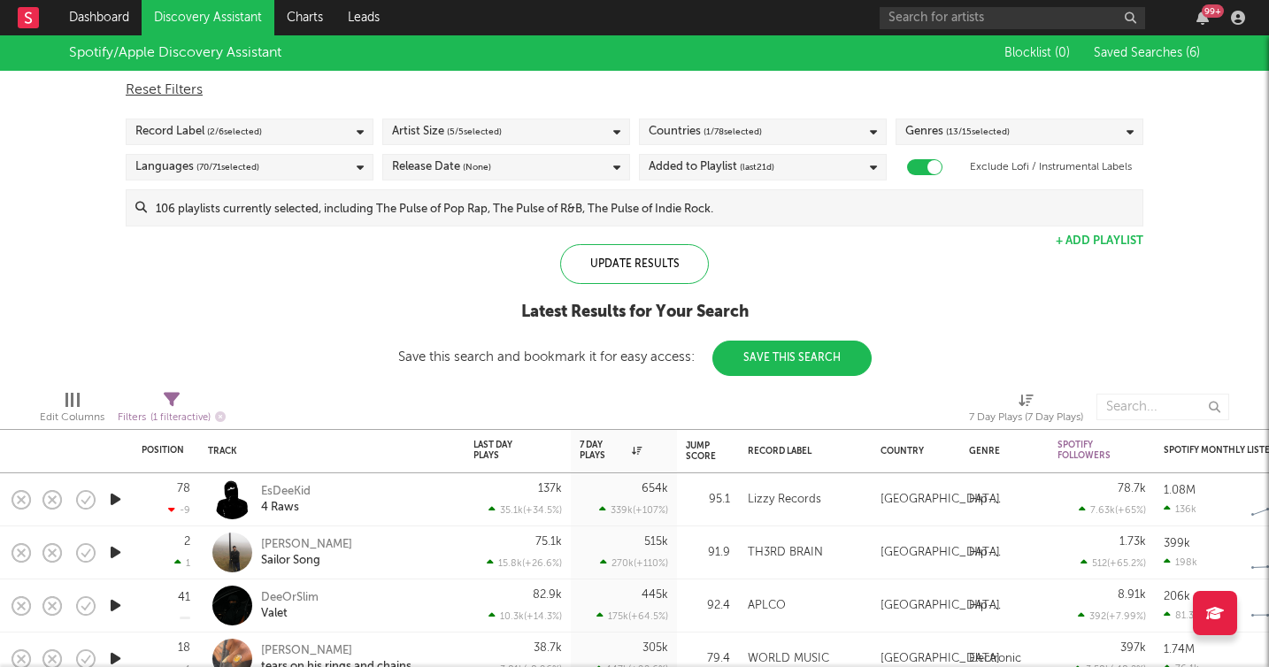
click at [303, 262] on div "Spotify/Apple Discovery Assistant Blocklist ( 0 ) Saved Searches ( 6 ) Reset Fi…" at bounding box center [634, 205] width 1269 height 341
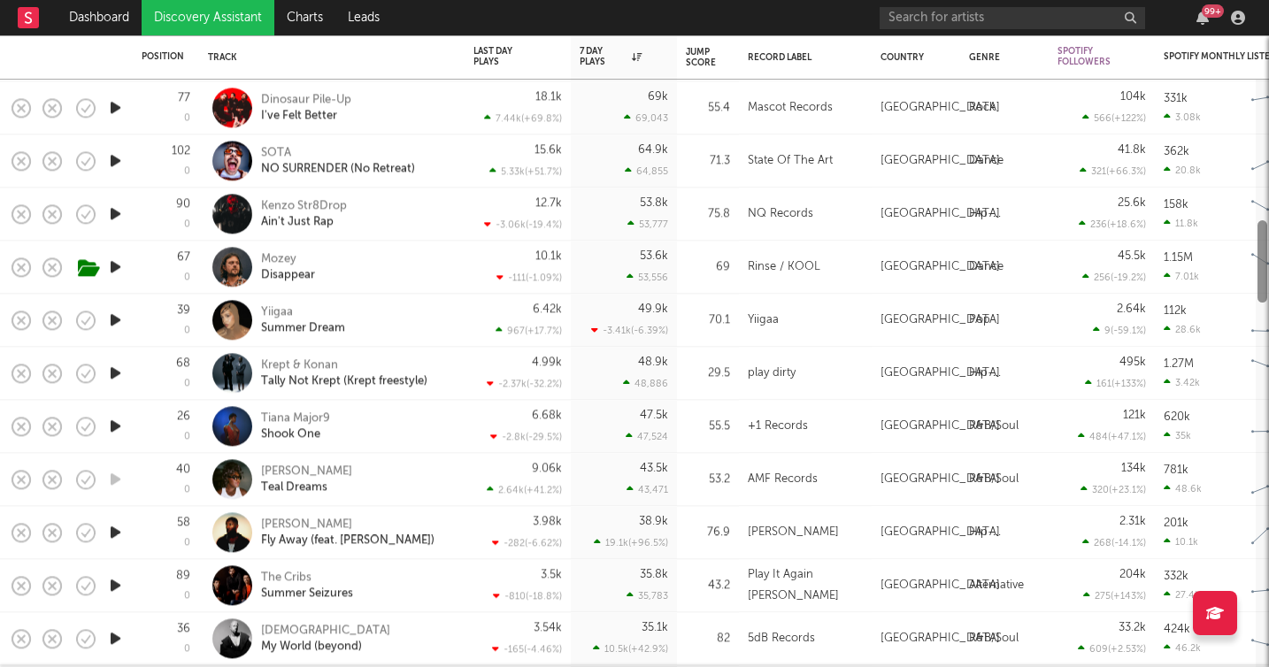
drag, startPoint x: 1259, startPoint y: 95, endPoint x: 1271, endPoint y: 246, distance: 151.8
click at [1268, 246] on html "Dashboard Discovery Assistant Charts Leads 99 + Notifications Settings Mark all…" at bounding box center [634, 333] width 1269 height 667
click at [116, 321] on icon "button" at bounding box center [115, 320] width 19 height 22
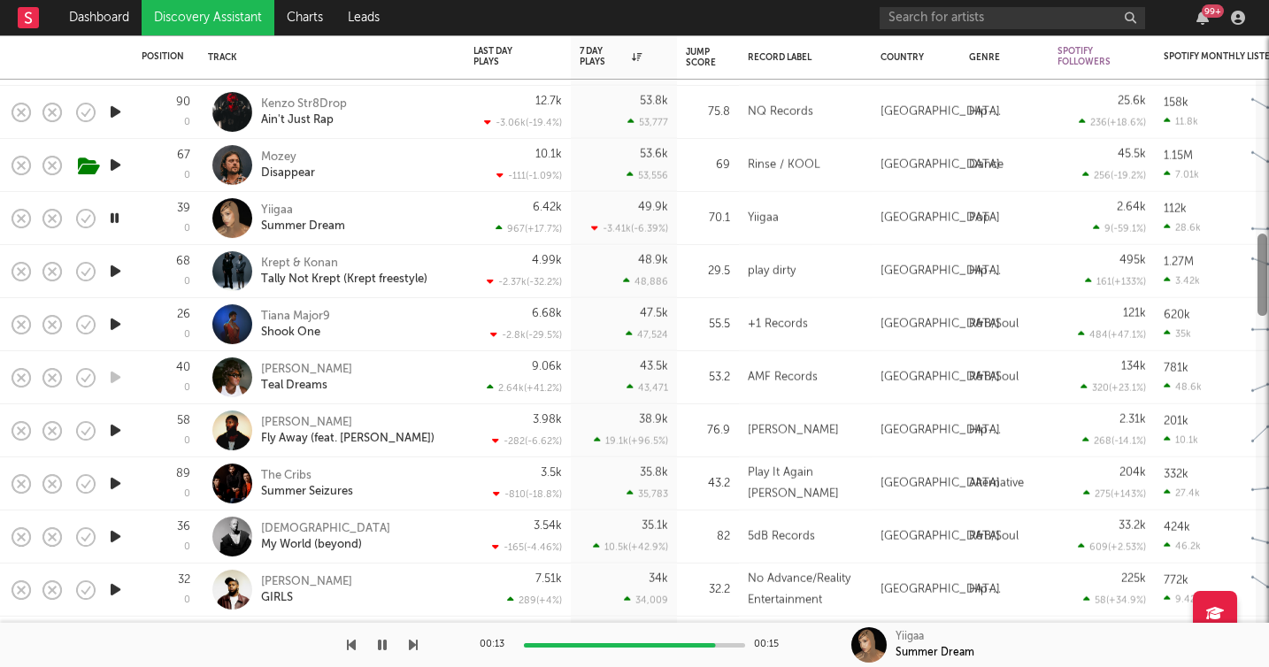
drag, startPoint x: 1261, startPoint y: 272, endPoint x: 1261, endPoint y: 286, distance: 13.3
click at [1261, 286] on div at bounding box center [1262, 275] width 10 height 82
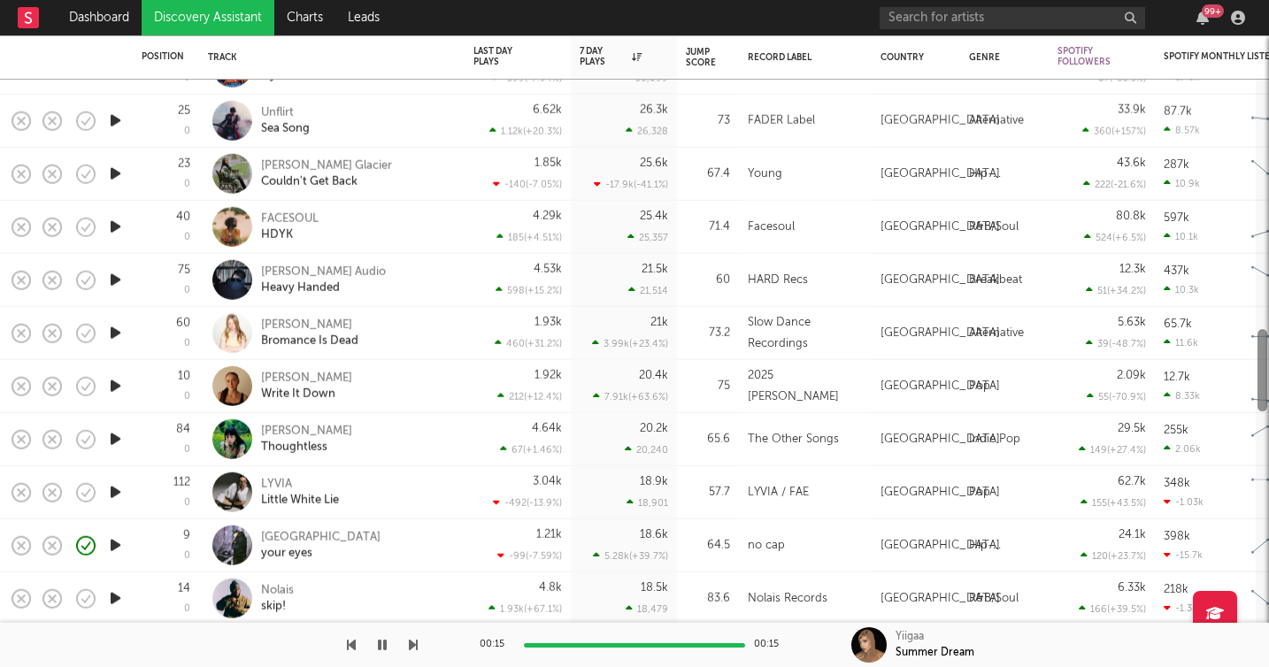
drag, startPoint x: 1261, startPoint y: 263, endPoint x: 1265, endPoint y: 358, distance: 95.6
click at [1265, 358] on div at bounding box center [1262, 370] width 10 height 82
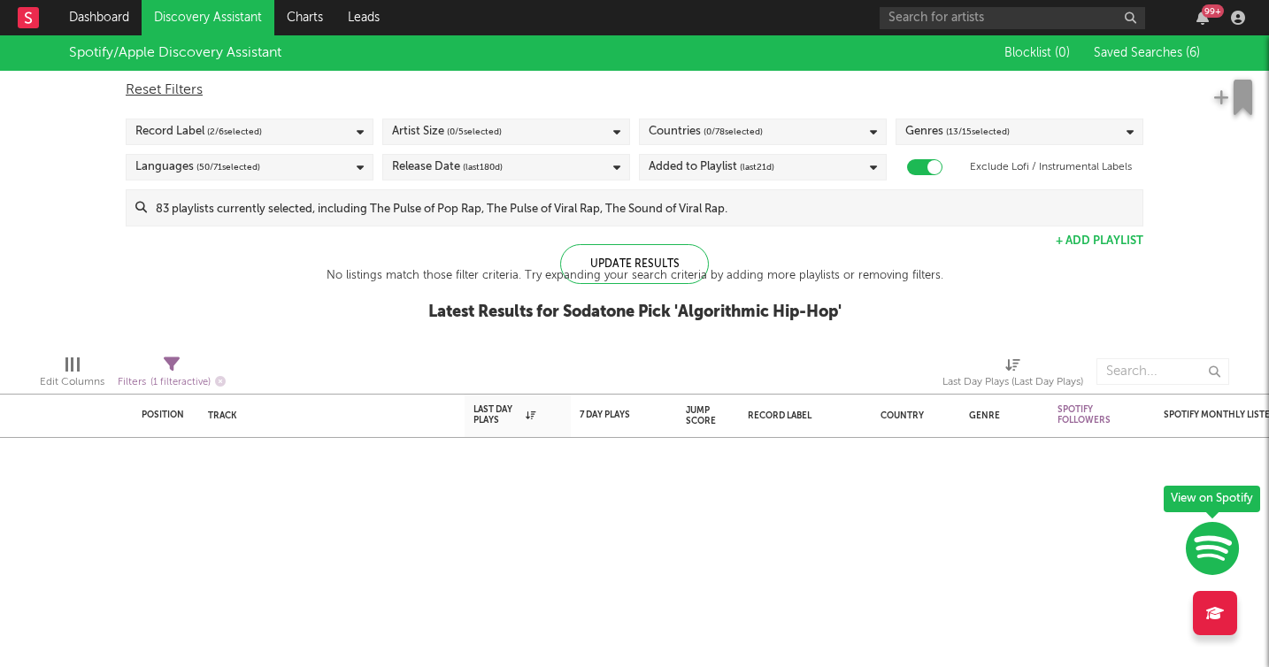
click at [874, 131] on icon at bounding box center [873, 131] width 7 height 11
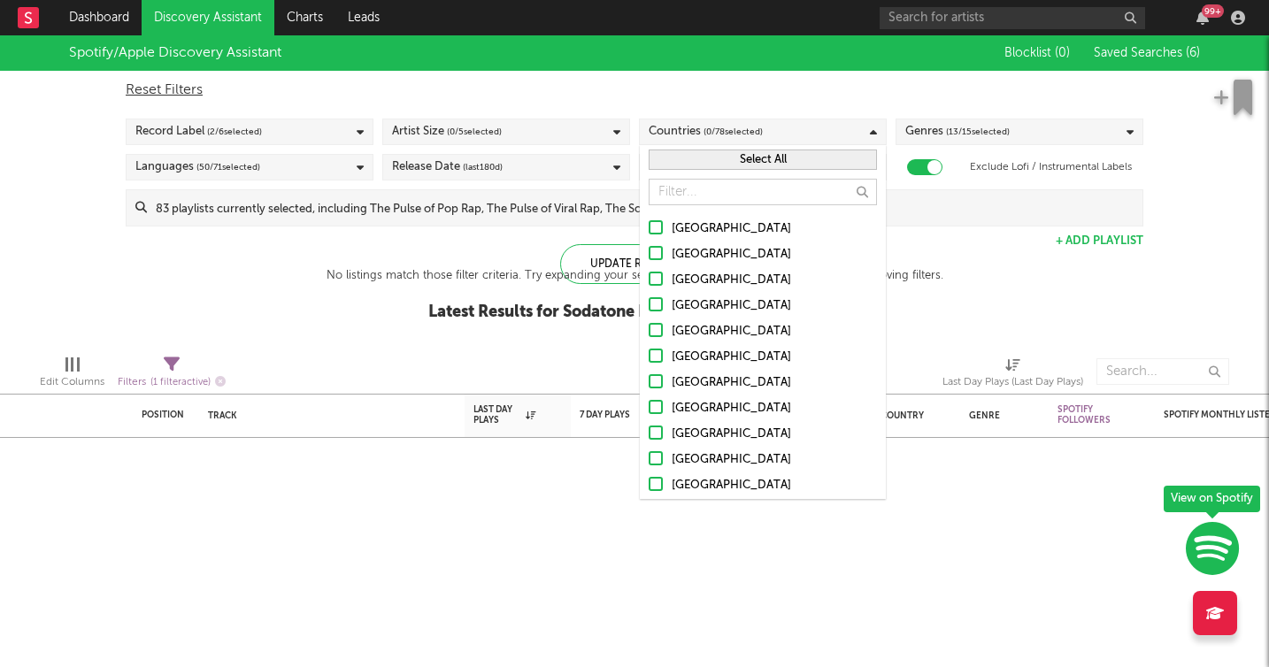
click at [656, 305] on div at bounding box center [655, 304] width 14 height 14
click at [648, 305] on input "[GEOGRAPHIC_DATA]" at bounding box center [648, 305] width 0 height 21
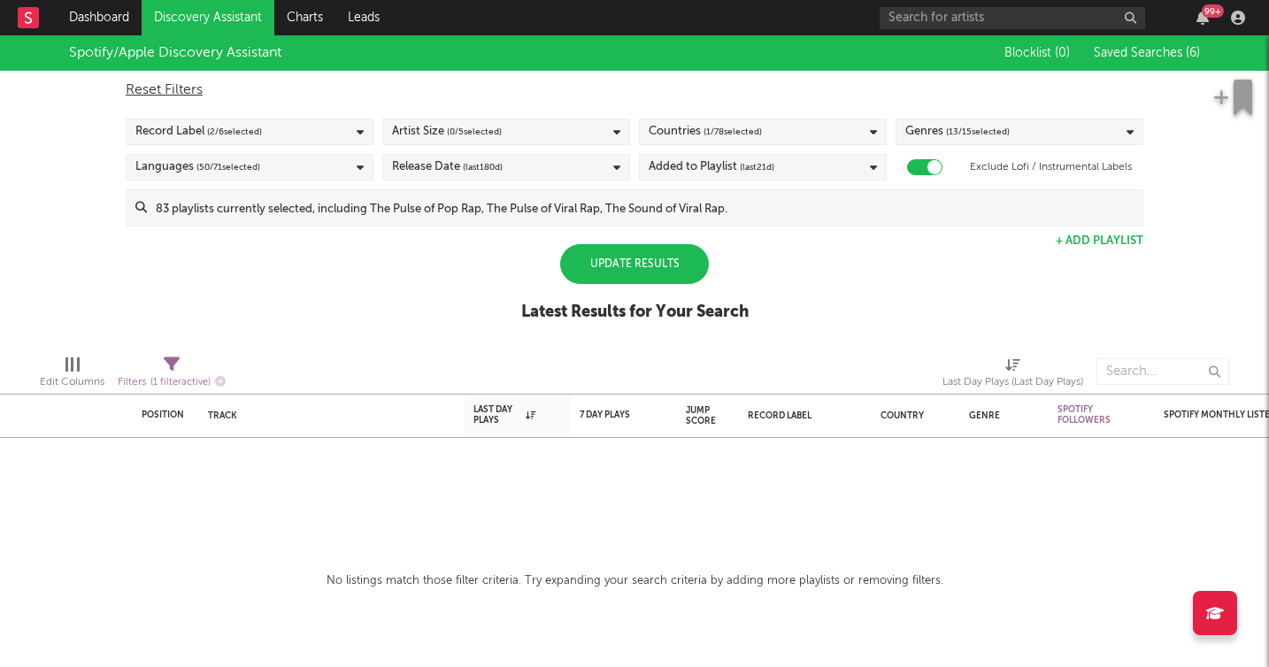
click at [602, 265] on div "Update Results" at bounding box center [634, 264] width 149 height 40
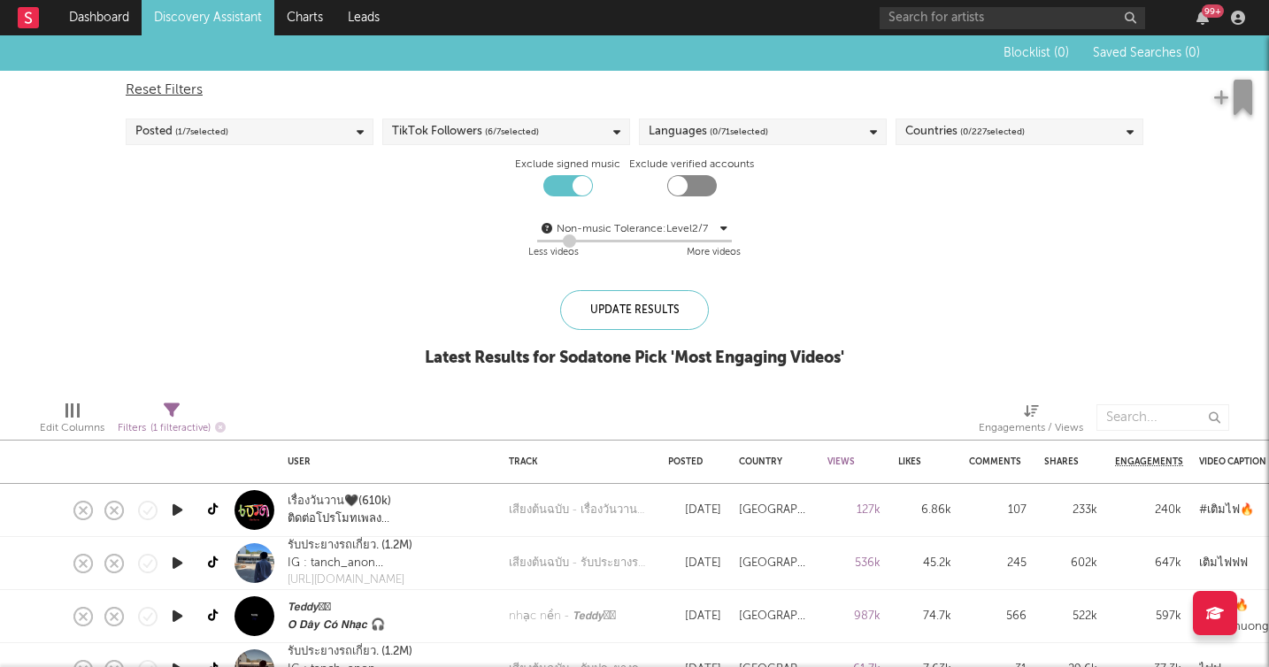
click at [1140, 130] on div "Countries ( 0 / 227 selected)" at bounding box center [1019, 132] width 248 height 27
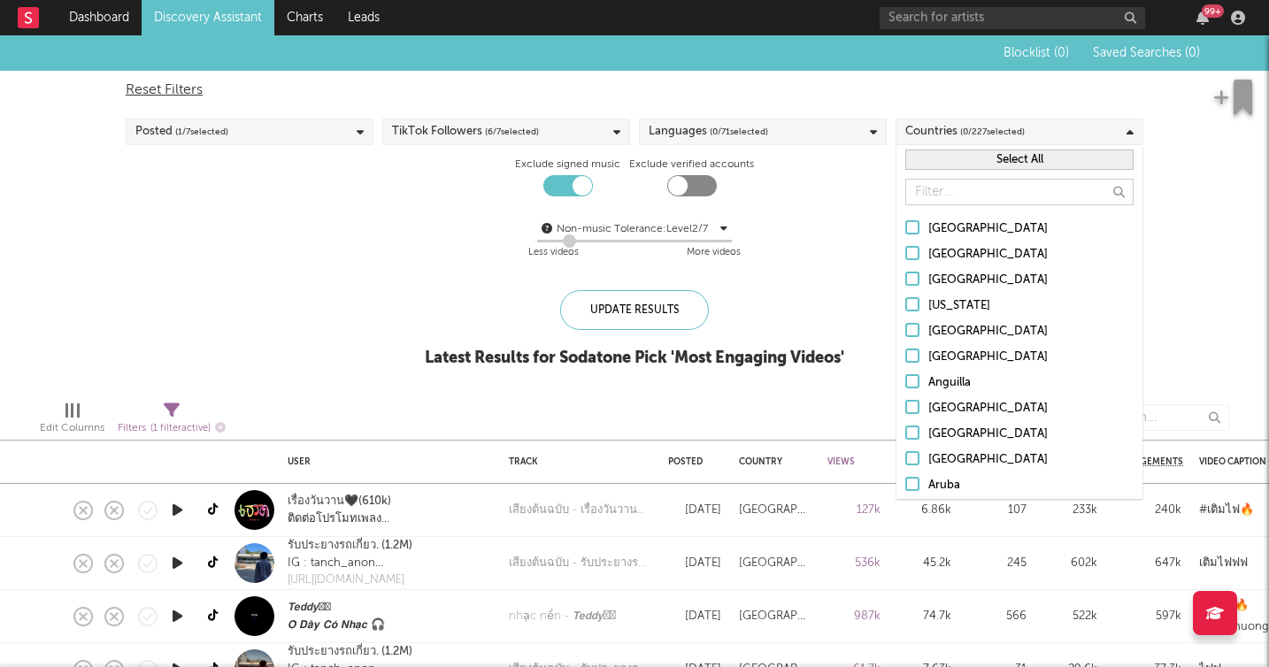
click at [961, 195] on input "text" at bounding box center [1019, 192] width 228 height 27
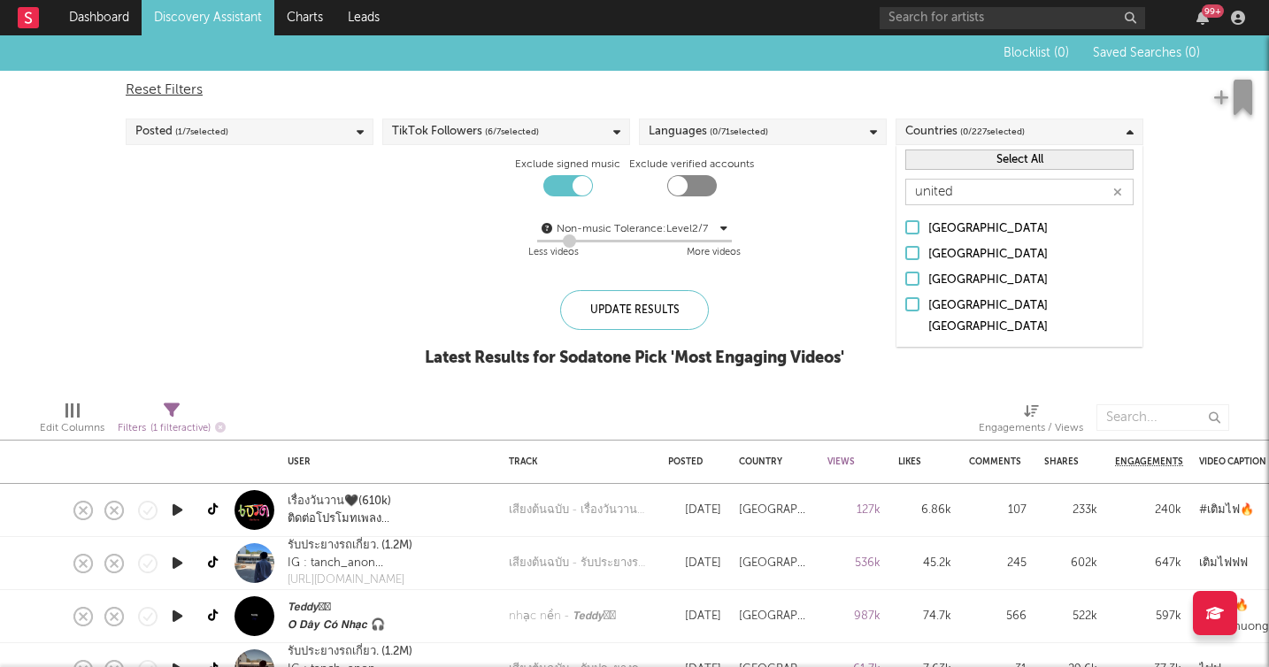
type input "united"
click at [967, 257] on div "[GEOGRAPHIC_DATA]" at bounding box center [1030, 254] width 205 height 21
click at [905, 257] on input "[GEOGRAPHIC_DATA]" at bounding box center [905, 254] width 0 height 21
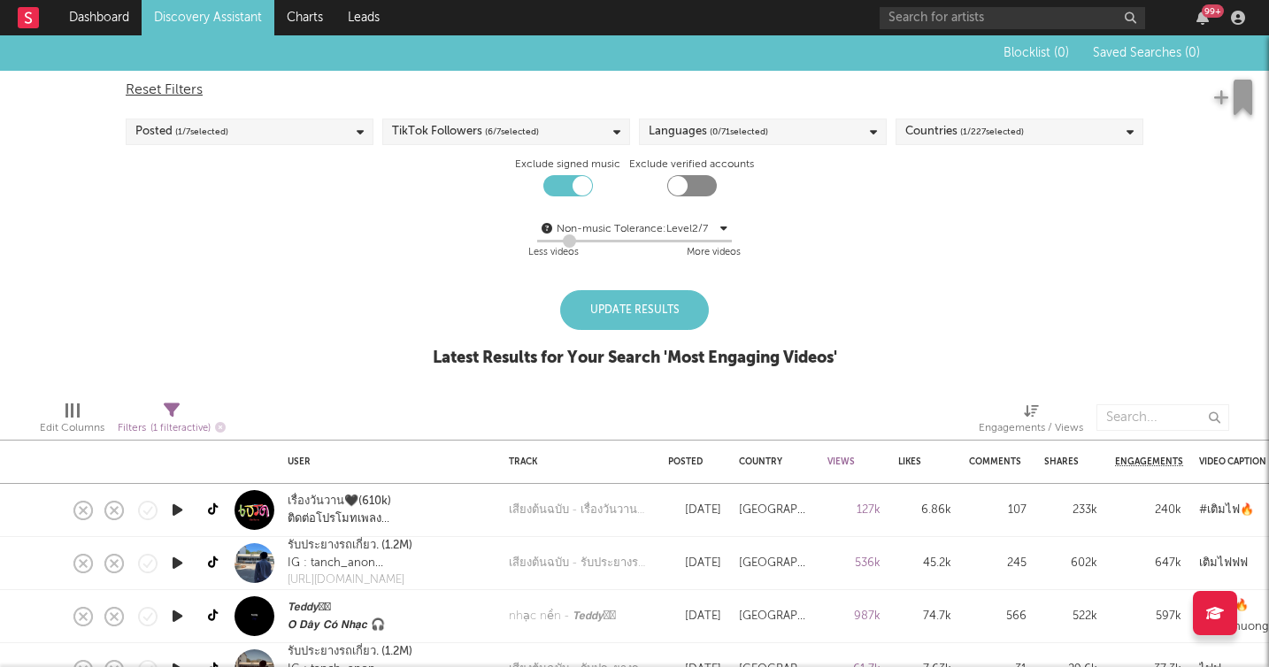
click at [821, 285] on div "Blocklist ( 0 ) Saved Searches ( 0 ) Reset Filters Posted ( 1 / 7 selected) Tik…" at bounding box center [634, 210] width 1269 height 351
click at [654, 306] on div "Update Results" at bounding box center [634, 310] width 149 height 40
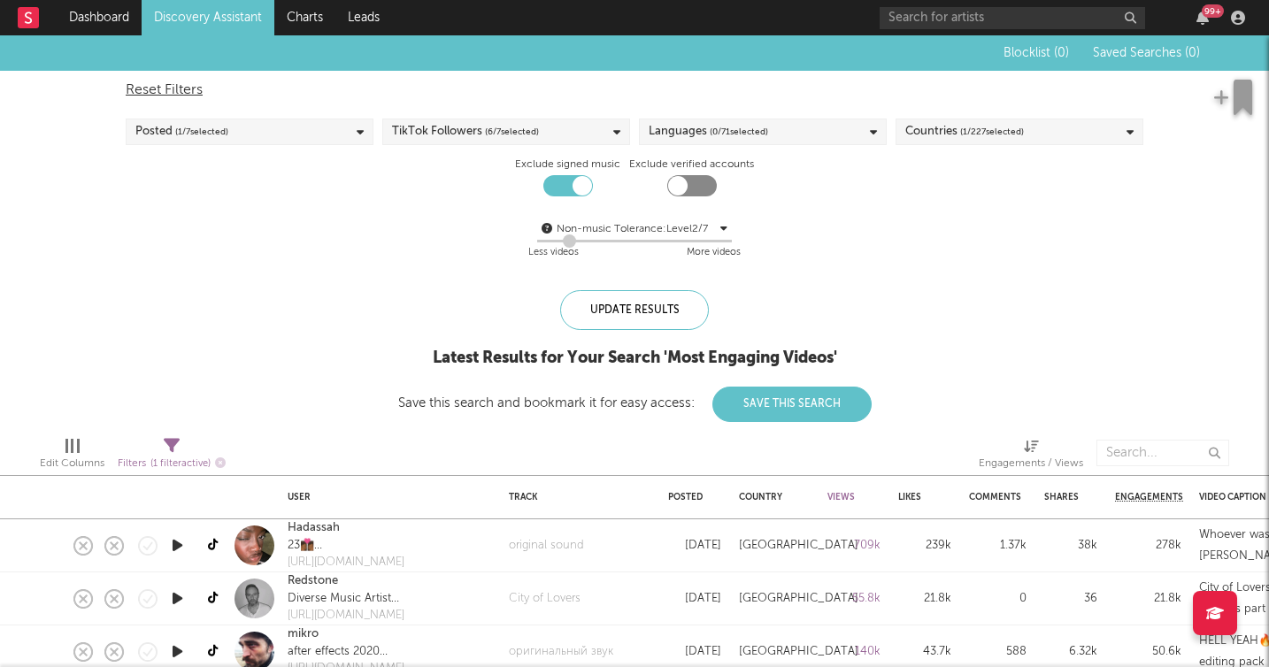
click at [614, 133] on icon at bounding box center [616, 131] width 7 height 11
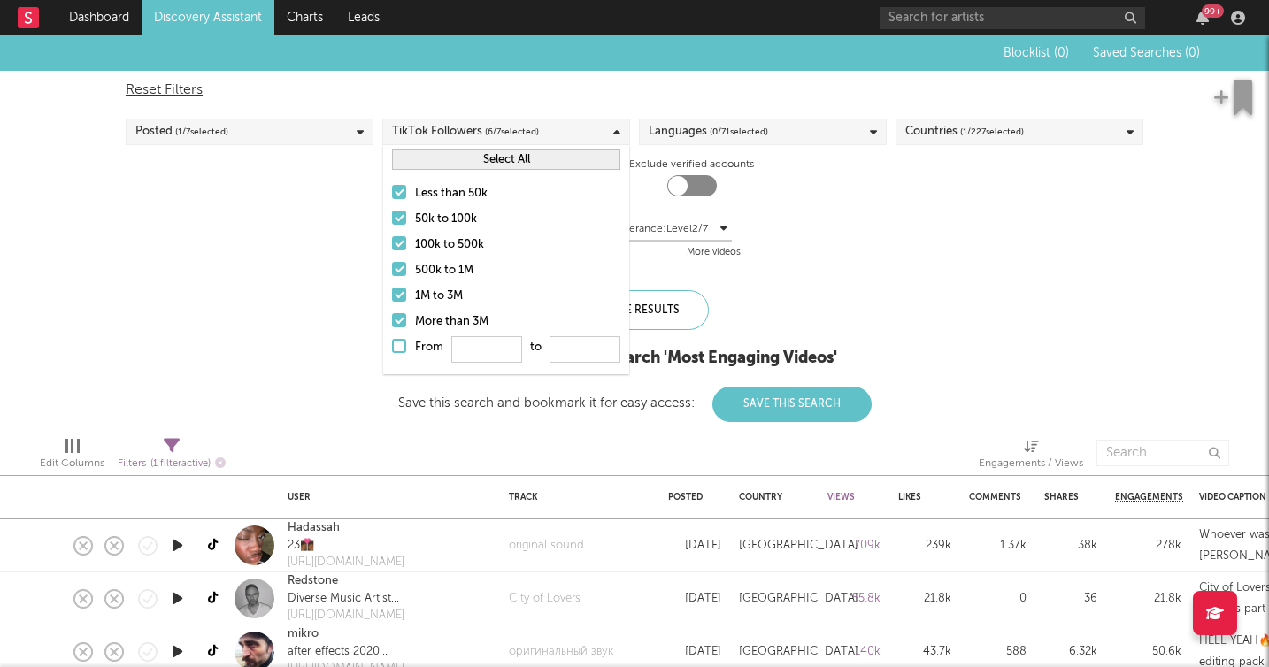
click at [135, 322] on div "Blocklist ( 0 ) Saved Searches ( 0 ) Reset Filters Posted ( 1 / 7 selected) Tik…" at bounding box center [634, 228] width 1269 height 387
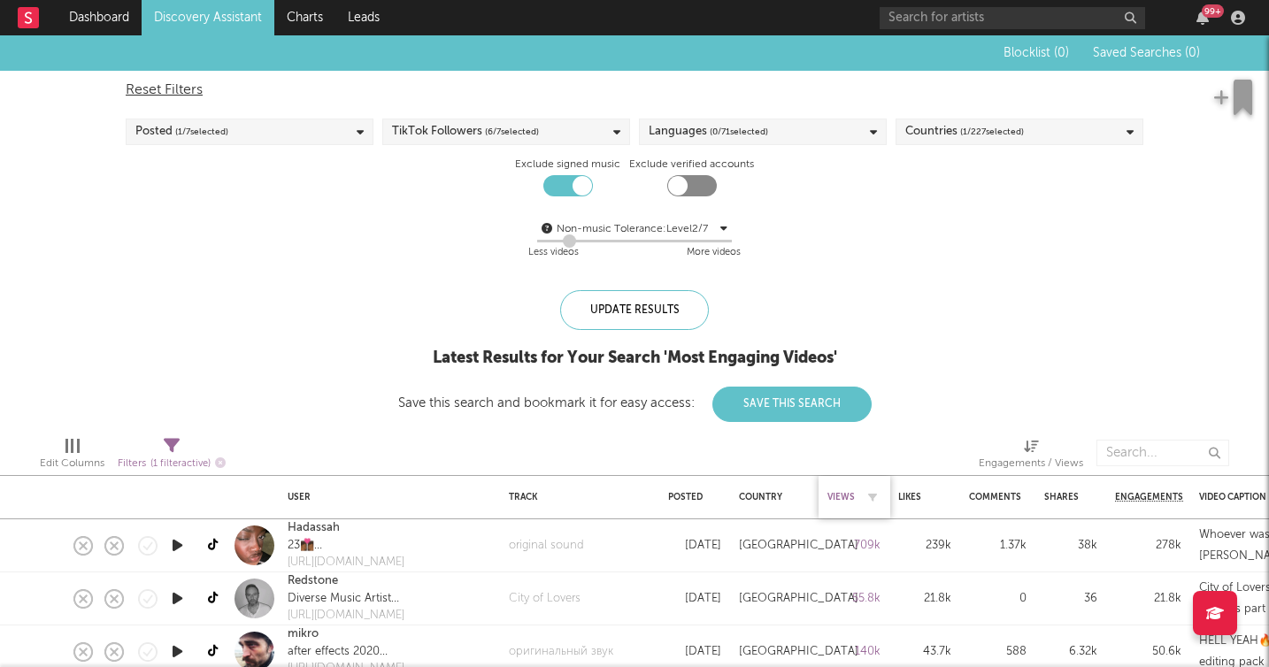
click at [846, 496] on div "Views" at bounding box center [840, 497] width 27 height 11
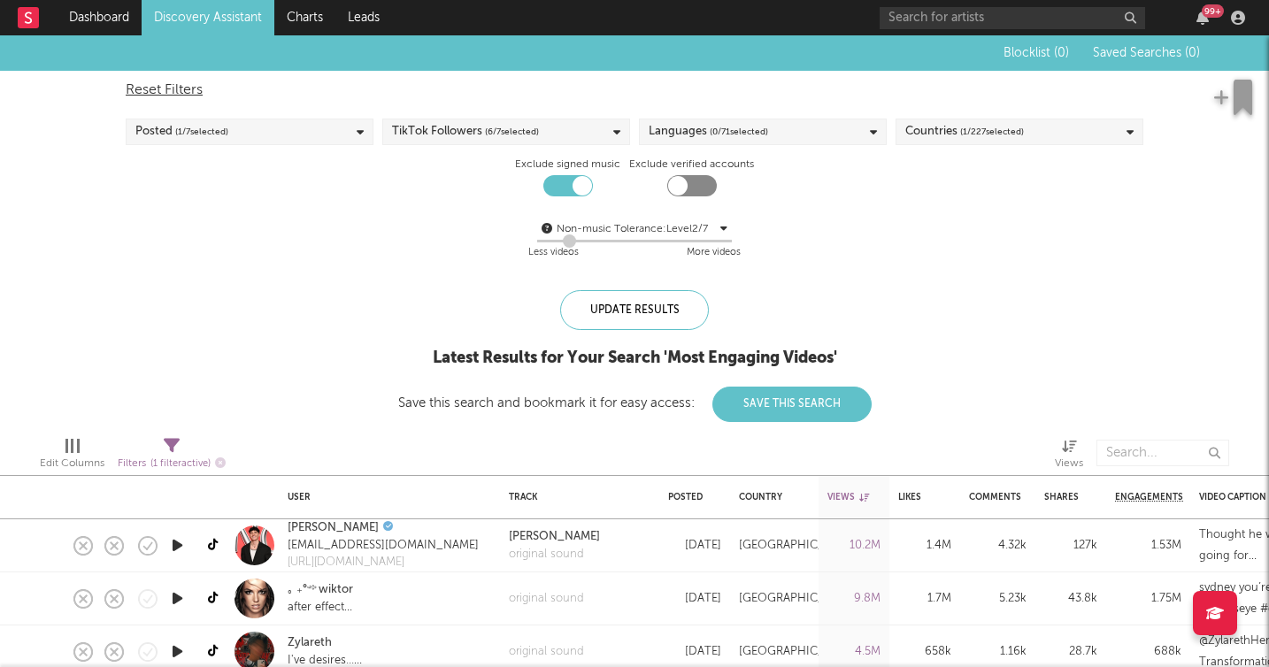
click at [385, 446] on div at bounding box center [433, 453] width 388 height 44
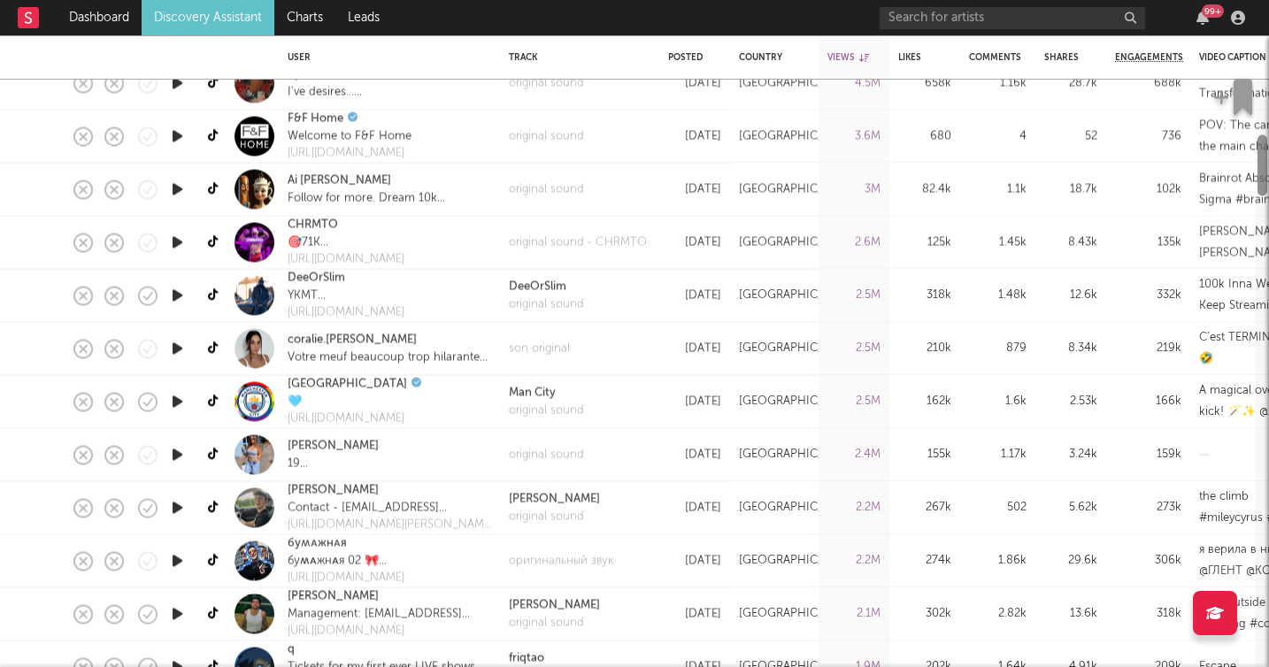
drag, startPoint x: 1262, startPoint y: 59, endPoint x: 1264, endPoint y: 119, distance: 59.3
click at [1264, 119] on div "Dashboard Discovery Assistant Charts Leads 99 + Notifications Settings Mark all…" at bounding box center [634, 333] width 1269 height 667
click at [177, 299] on icon "button" at bounding box center [177, 295] width 19 height 22
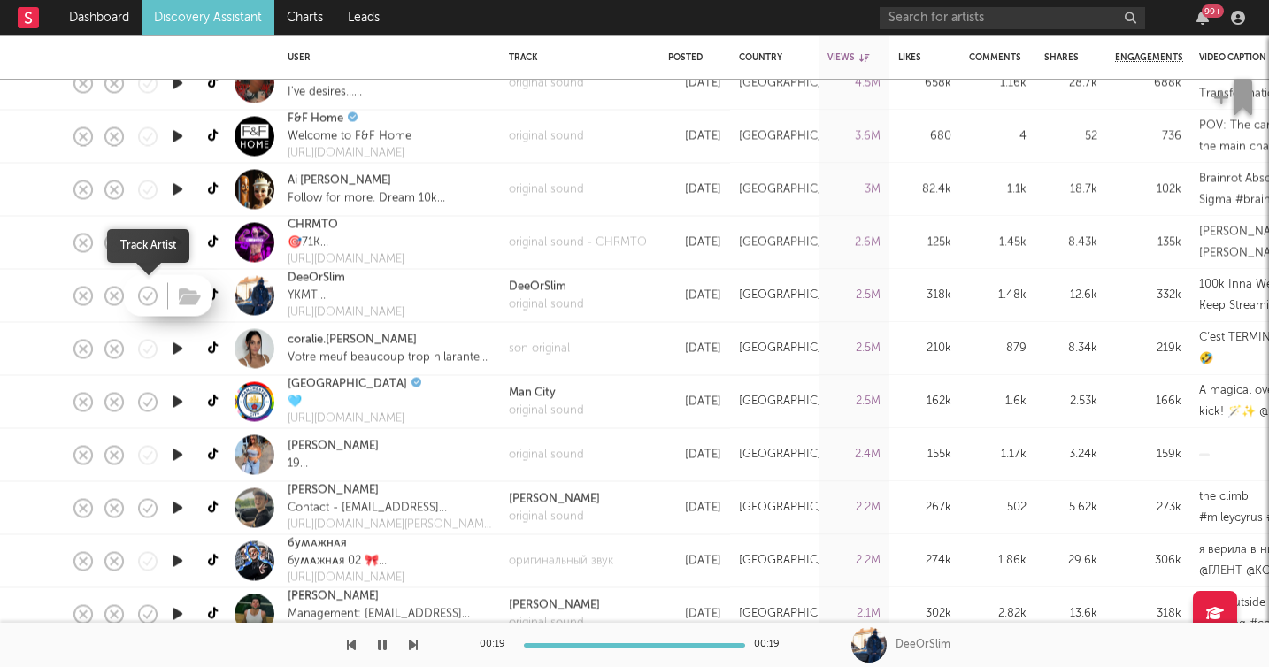
click at [148, 293] on icon "button" at bounding box center [147, 295] width 25 height 25
click at [179, 508] on icon "button" at bounding box center [177, 507] width 19 height 22
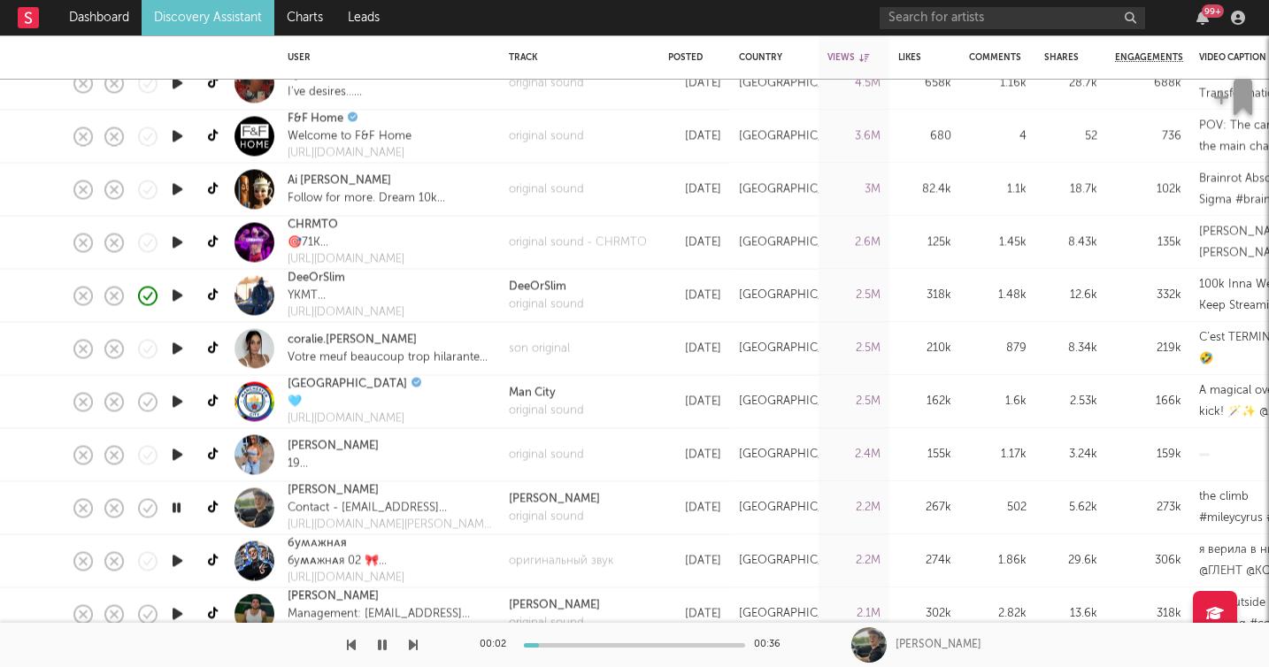
click at [177, 563] on icon "button" at bounding box center [177, 560] width 19 height 22
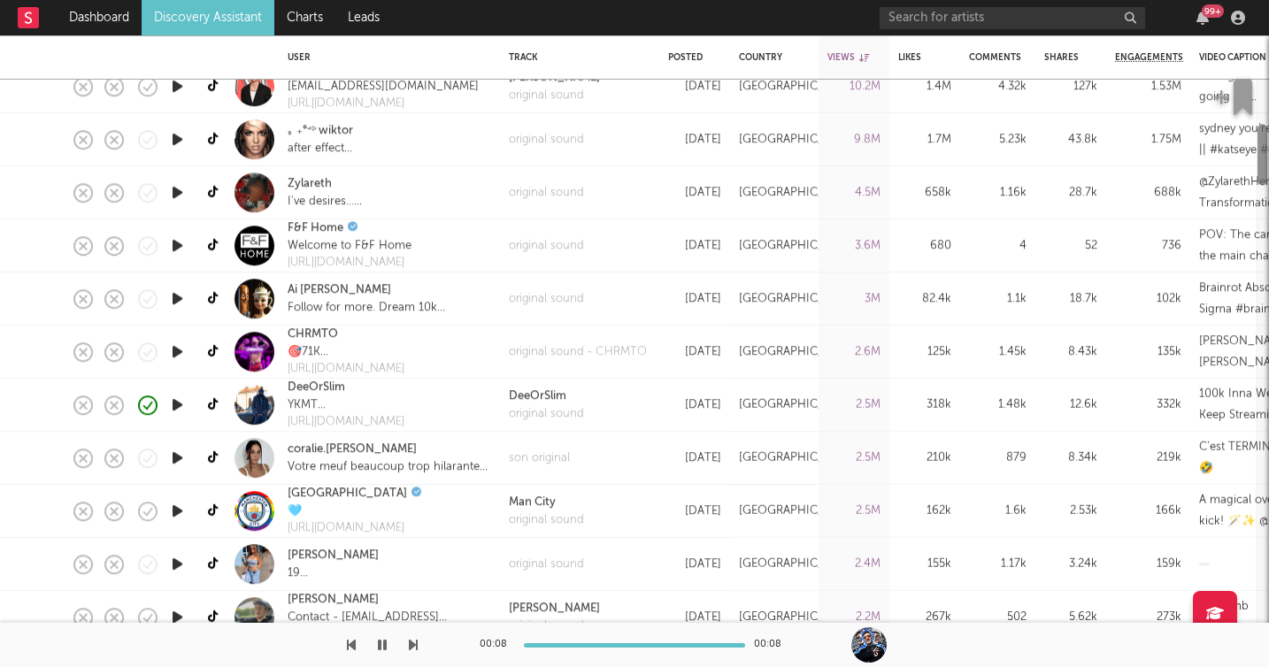
drag, startPoint x: 1259, startPoint y: 172, endPoint x: 1264, endPoint y: 161, distance: 11.9
click at [1264, 161] on div at bounding box center [1262, 154] width 10 height 61
click at [406, 425] on div "https://orcd.co/deeorslimvalet" at bounding box center [388, 422] width 203 height 18
click at [320, 388] on link "DeeOrSlim" at bounding box center [315, 388] width 57 height 18
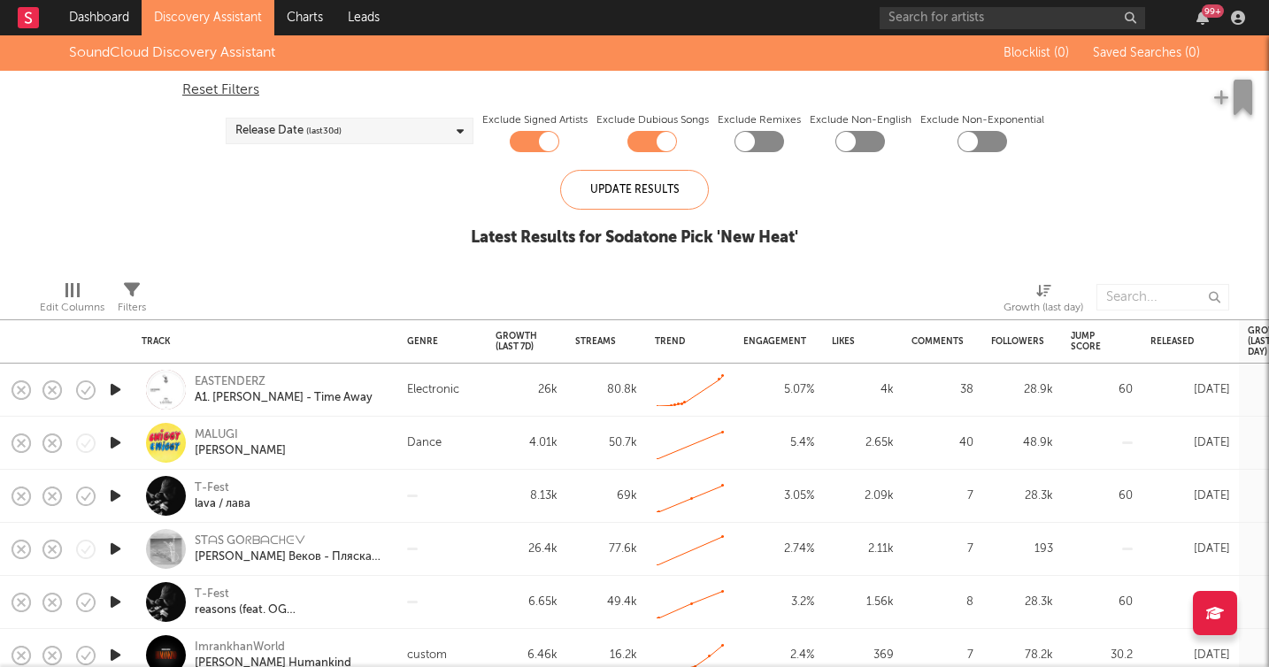
click at [931, 209] on div "SoundCloud Discovery Assistant Blocklist ( 0 ) Saved Searches ( 0 ) Reset Filte…" at bounding box center [634, 150] width 1269 height 231
click at [604, 340] on div "Streams" at bounding box center [595, 341] width 41 height 11
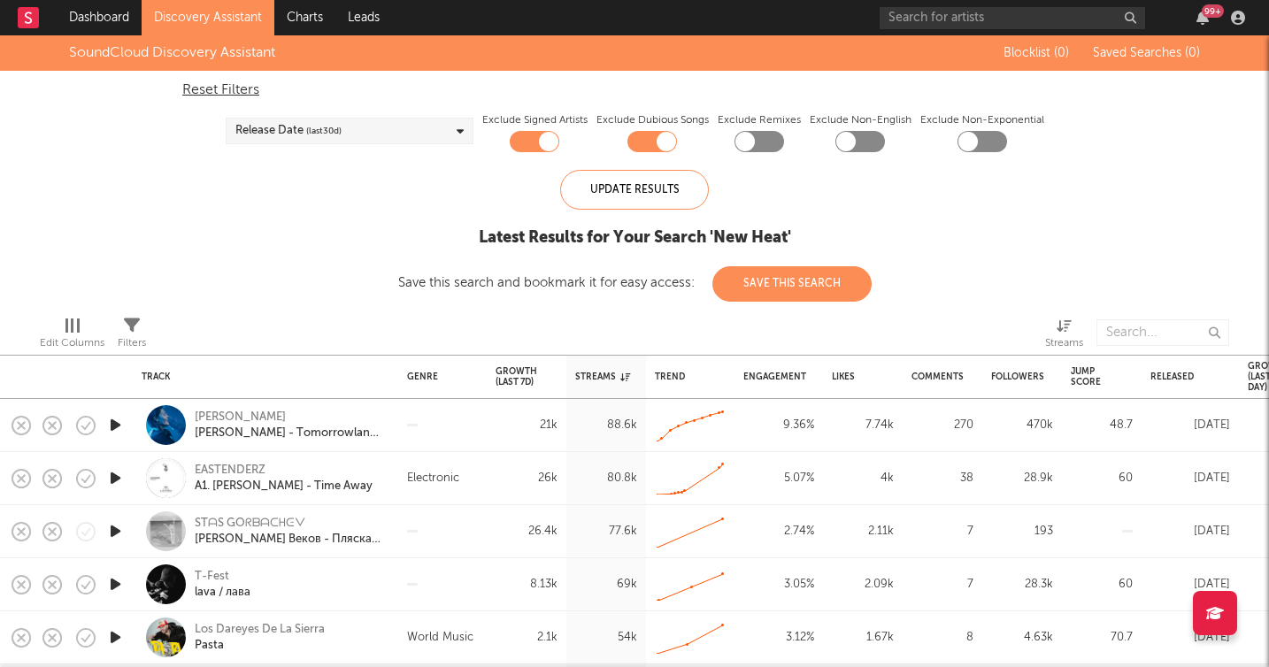
click at [315, 306] on div "Edit Columns Filters Streams" at bounding box center [634, 328] width 1269 height 53
drag, startPoint x: 1263, startPoint y: 77, endPoint x: 1183, endPoint y: -108, distance: 201.6
click at [1183, 0] on html "Dashboard Discovery Assistant Charts Leads 99 + Notifications Settings Mark all…" at bounding box center [634, 333] width 1269 height 667
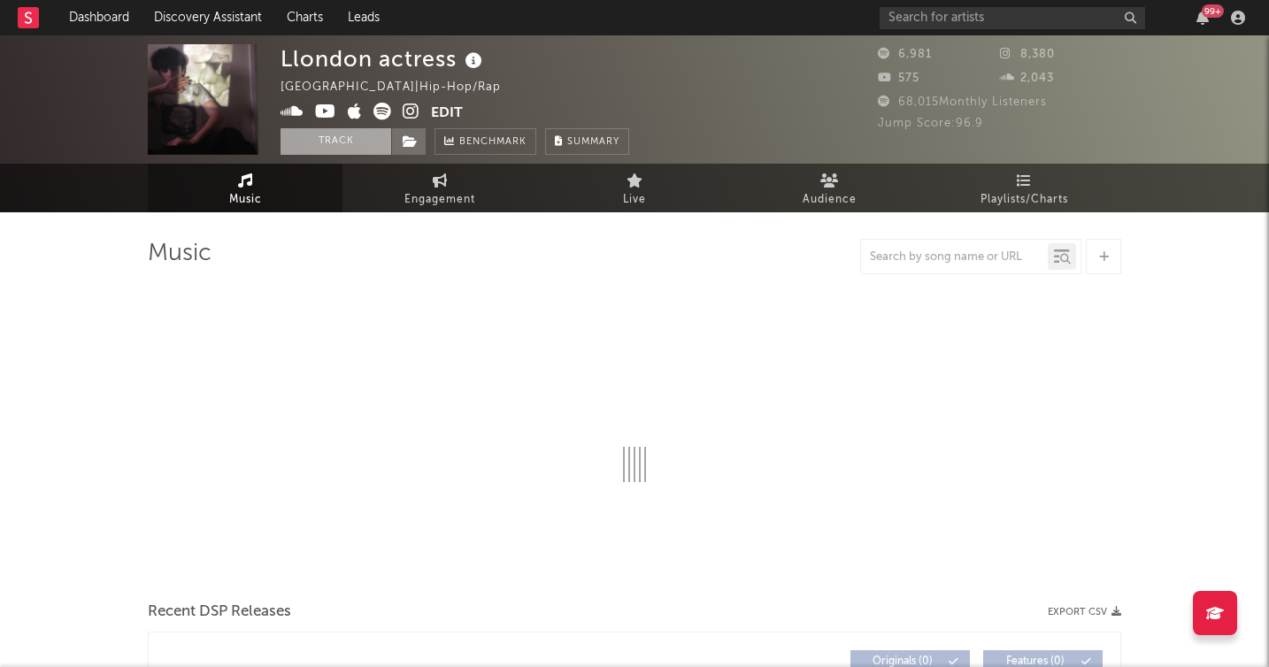
select select "1w"
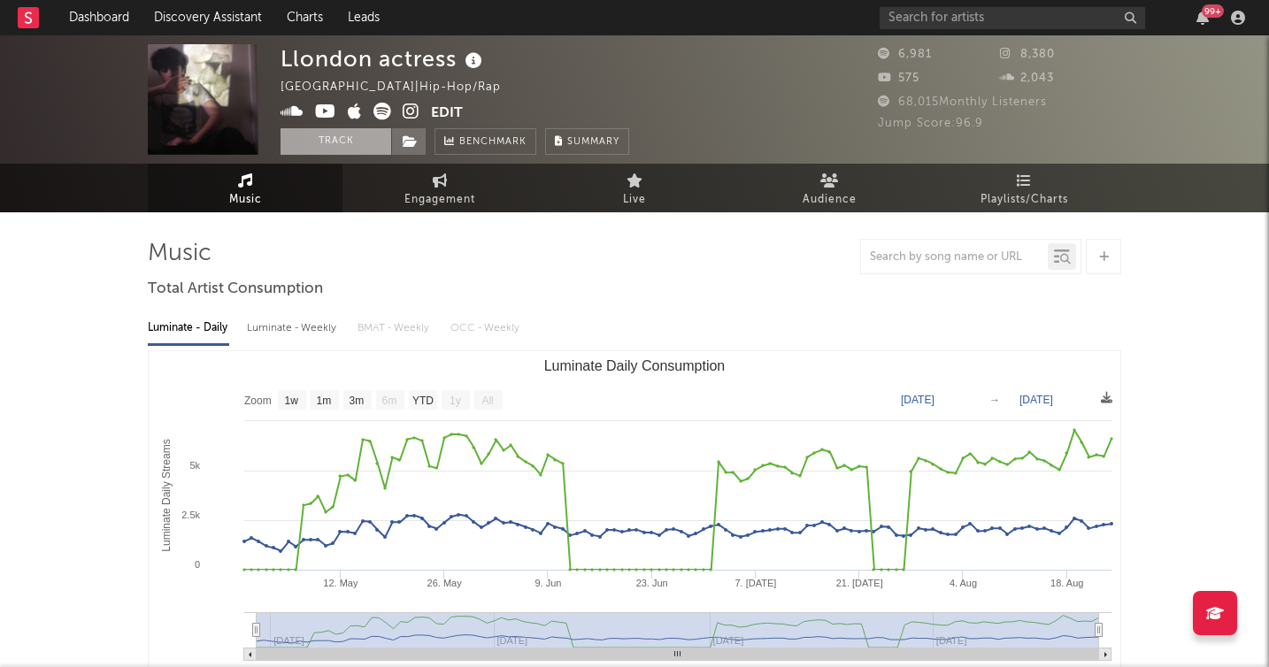
click at [334, 137] on button "Track" at bounding box center [335, 141] width 111 height 27
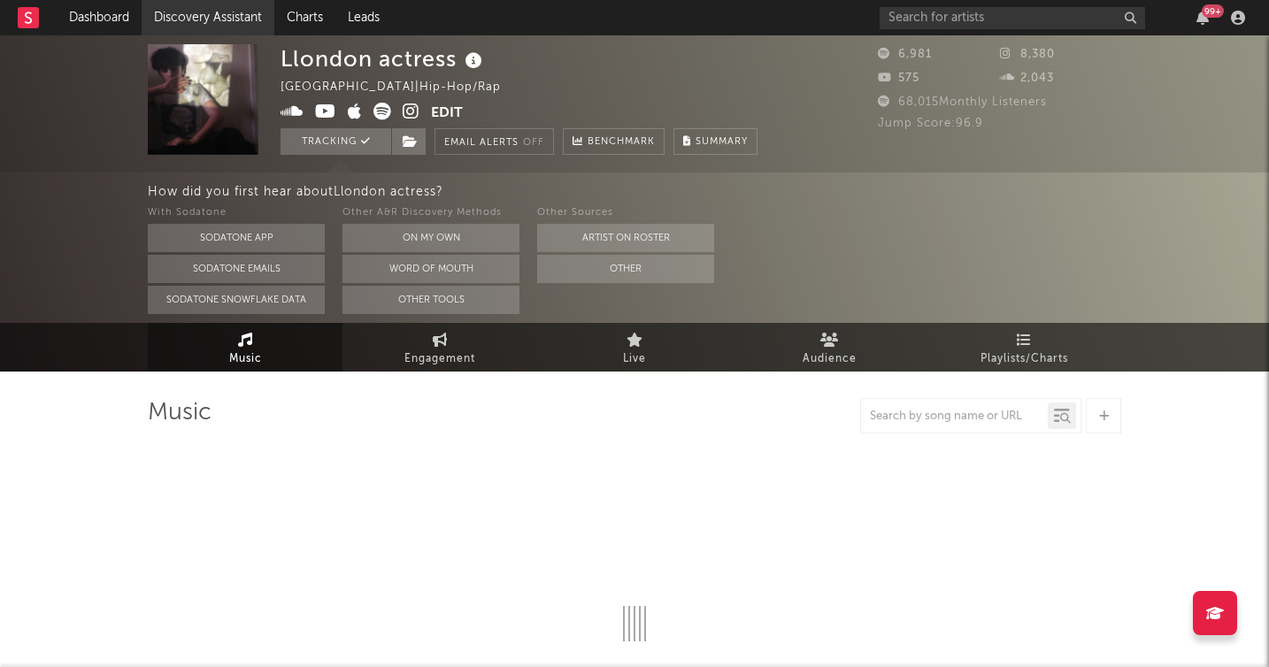
select select "1w"
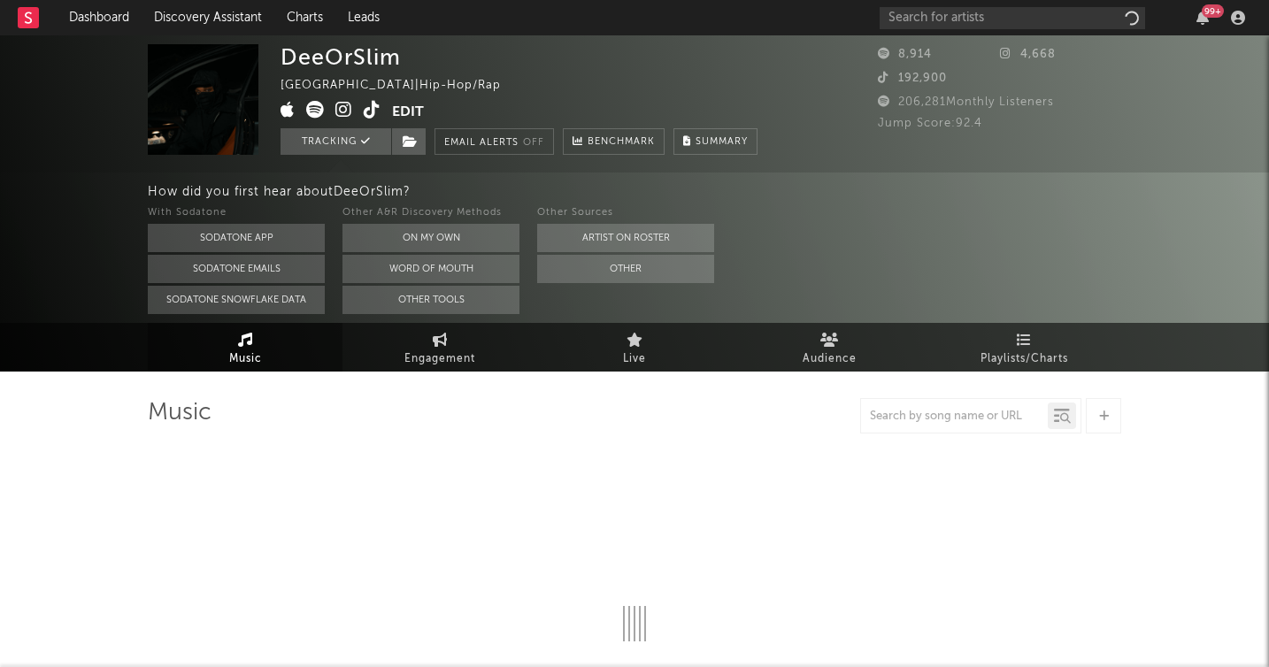
select select "6m"
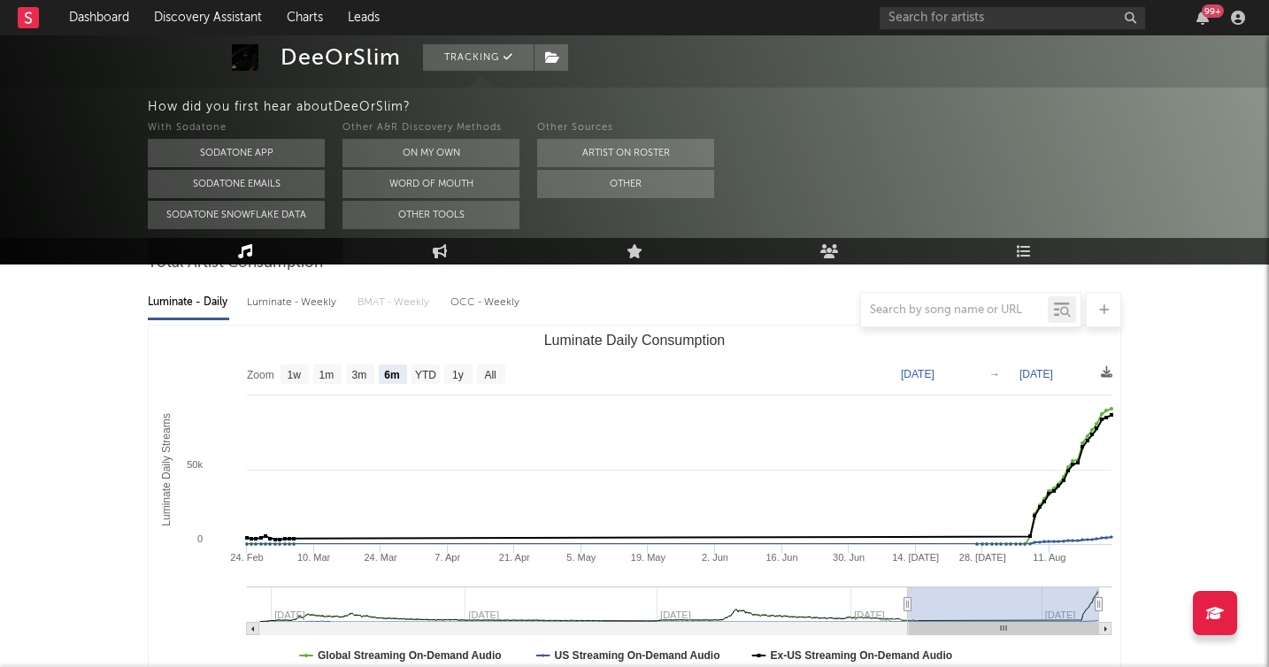
scroll to position [212, 0]
